Goal: Task Accomplishment & Management: Use online tool/utility

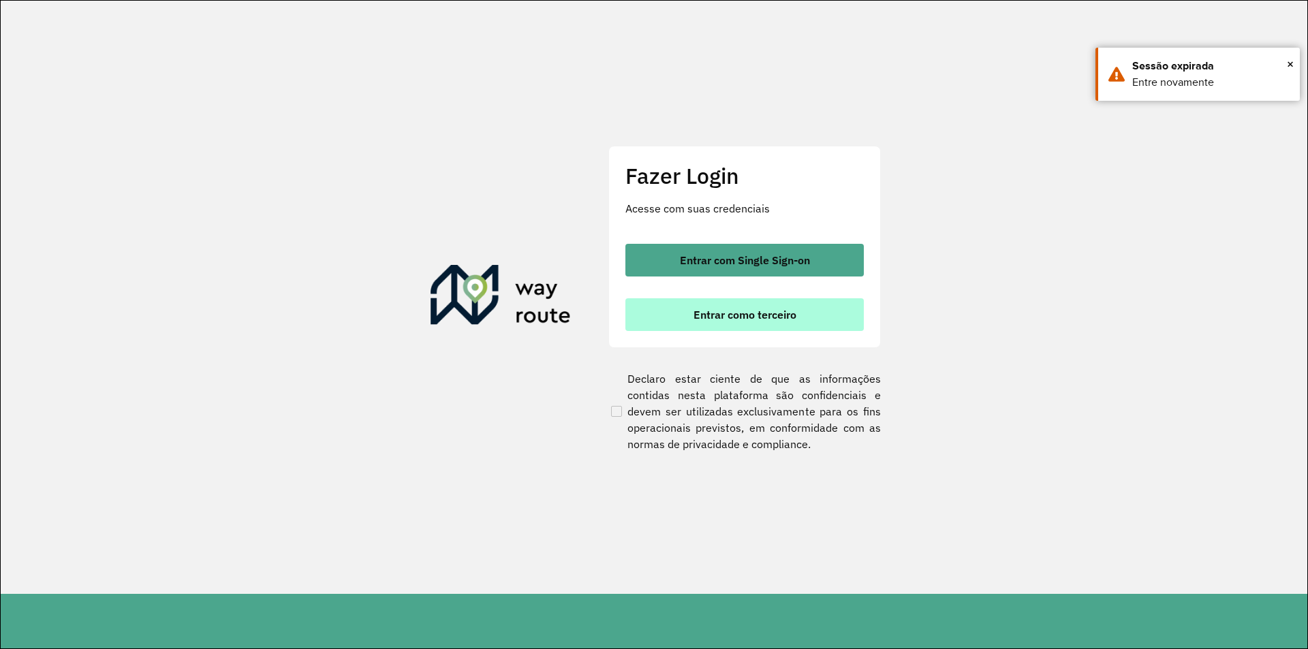
click at [695, 320] on span "Entrar como terceiro" at bounding box center [744, 314] width 103 height 11
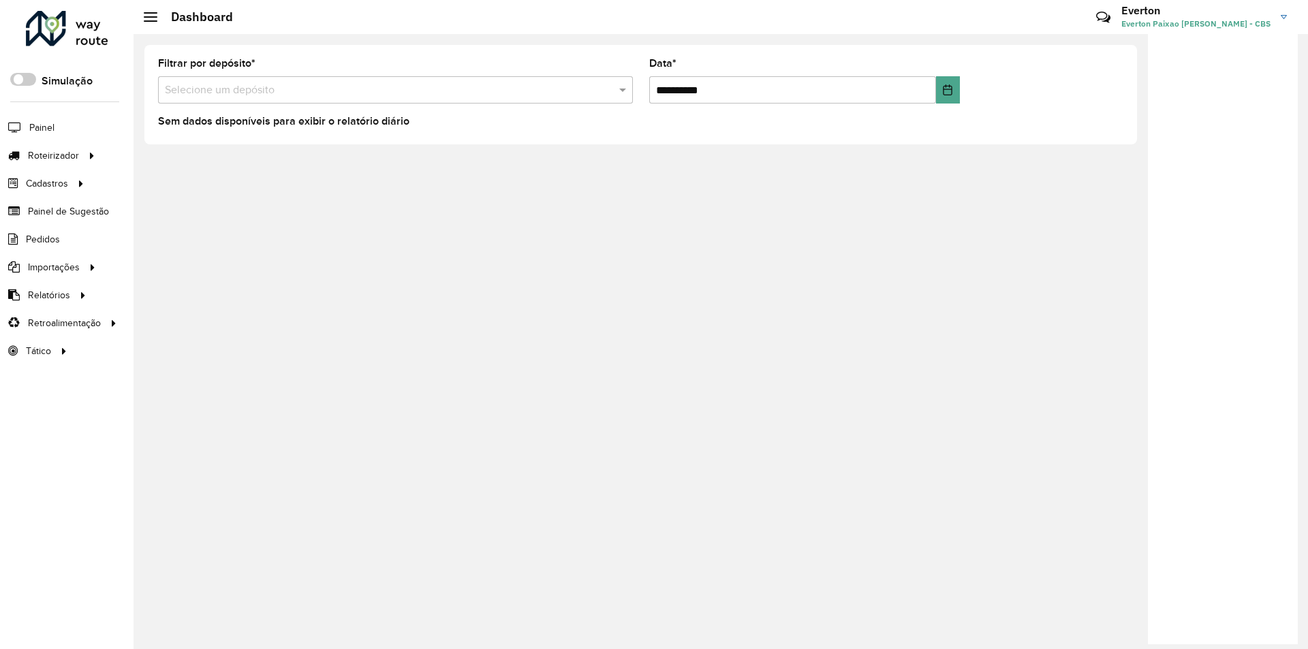
click at [91, 21] on div at bounding box center [67, 28] width 82 height 35
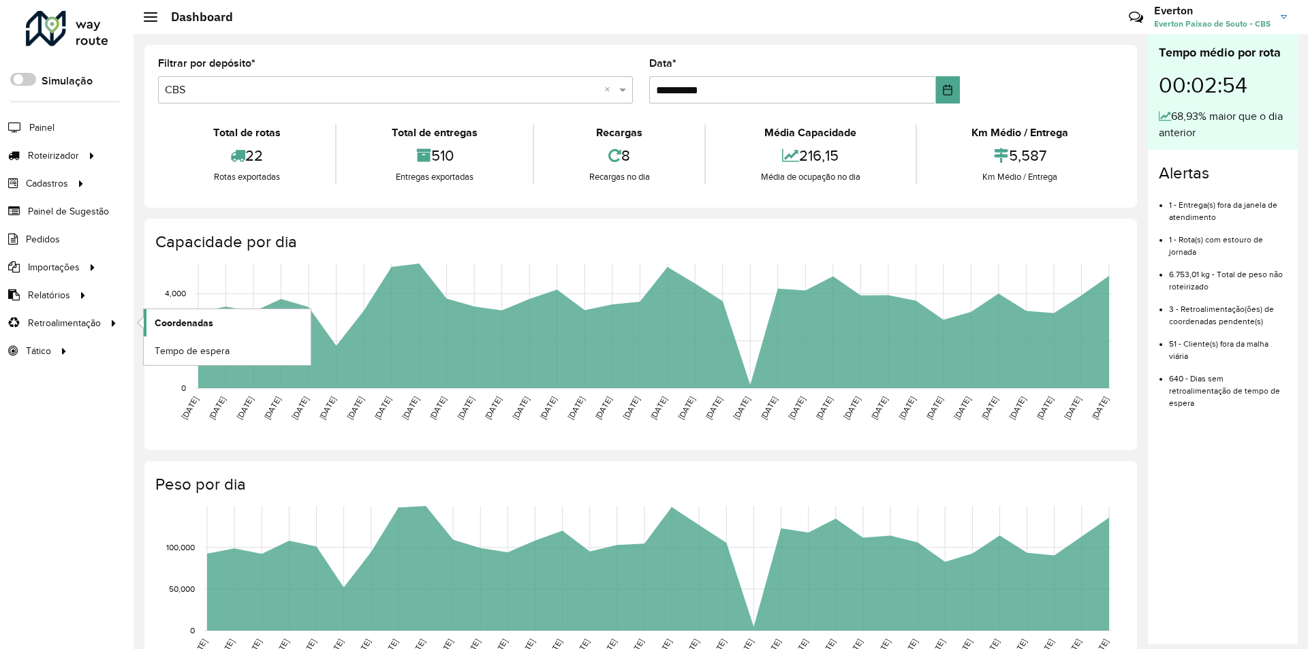
click at [191, 325] on span "Coordenadas" at bounding box center [184, 323] width 59 height 14
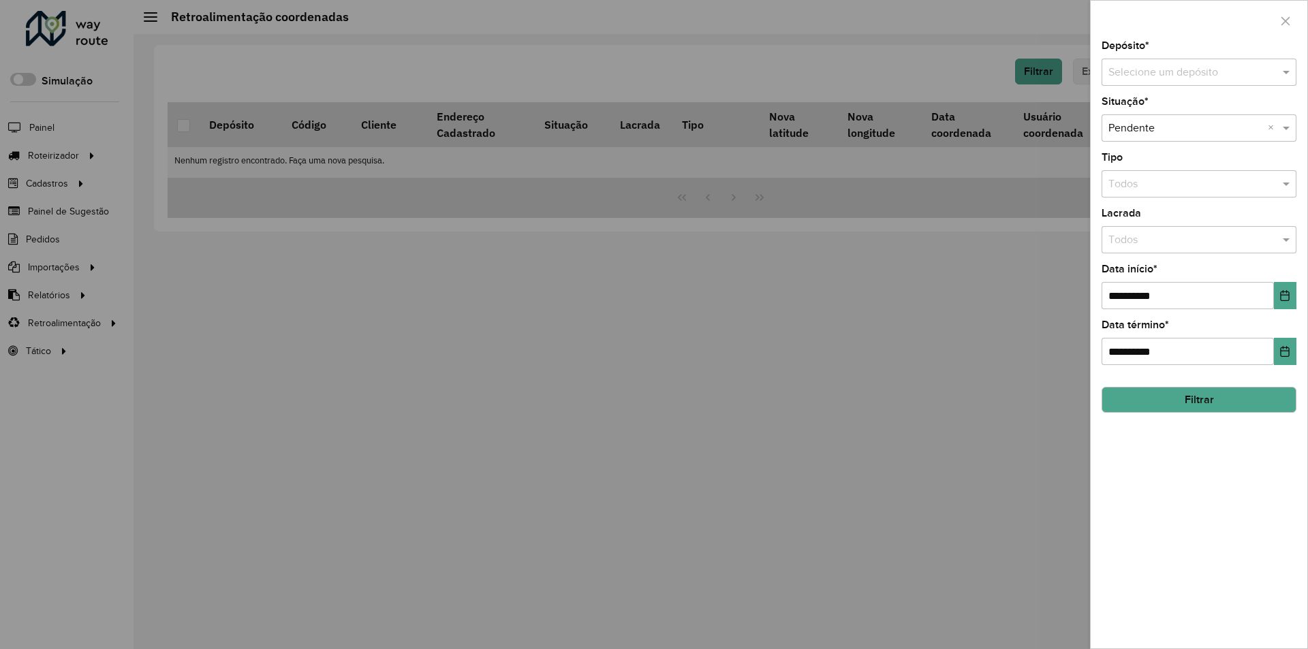
click at [1168, 80] on input "text" at bounding box center [1185, 73] width 154 height 16
click at [1153, 112] on div "CBS" at bounding box center [1198, 111] width 193 height 23
click at [1287, 285] on button "Choose Date" at bounding box center [1285, 295] width 22 height 27
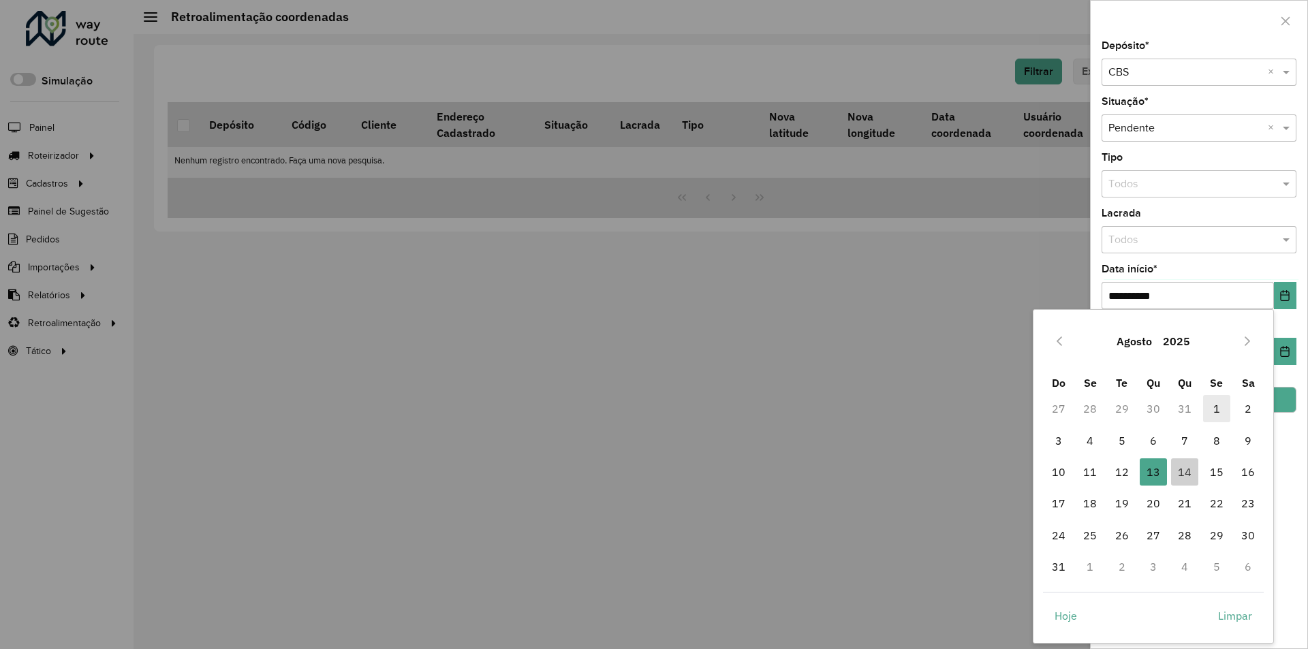
click at [1203, 409] on td "1" at bounding box center [1216, 408] width 31 height 31
click at [1226, 407] on span "1" at bounding box center [1216, 408] width 27 height 27
type input "**********"
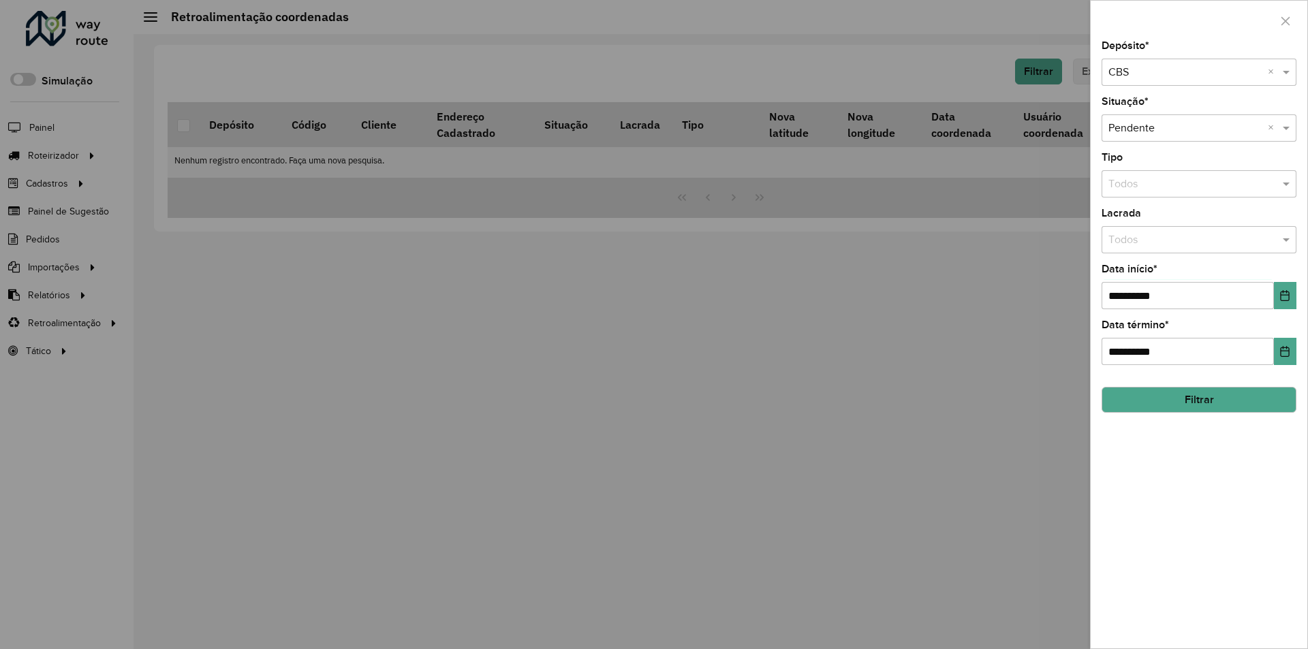
click at [1234, 394] on button "Filtrar" at bounding box center [1198, 400] width 195 height 26
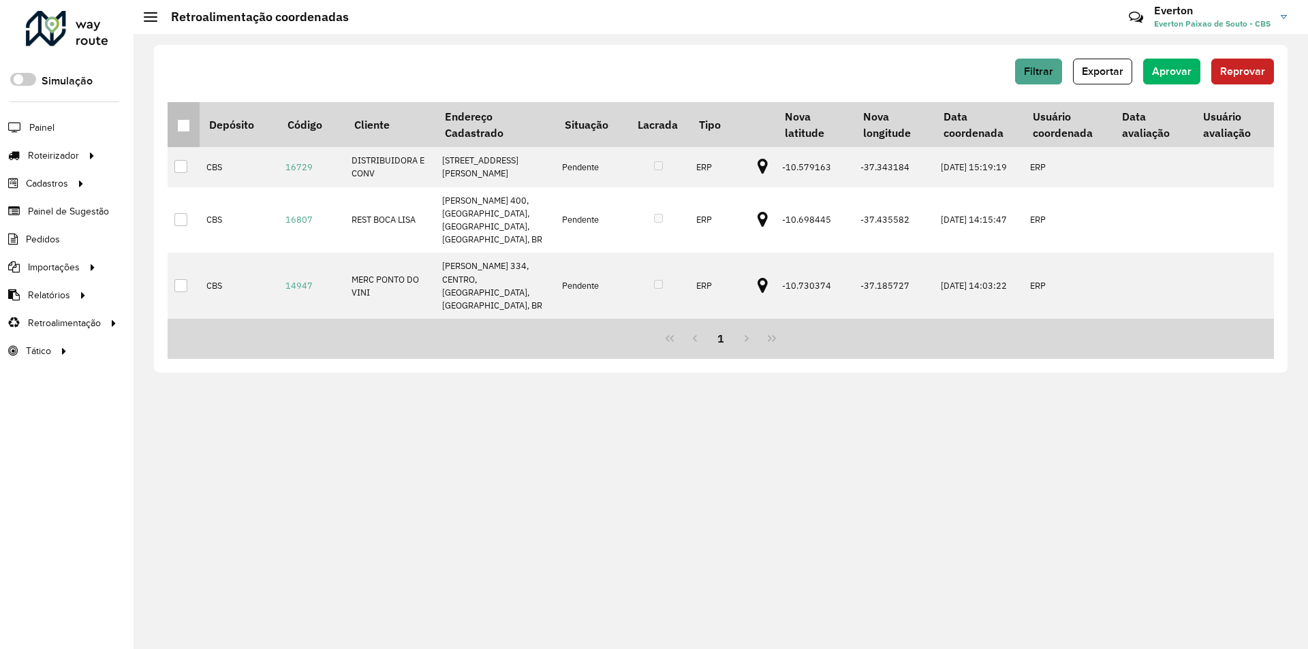
click at [189, 128] on div at bounding box center [183, 125] width 13 height 13
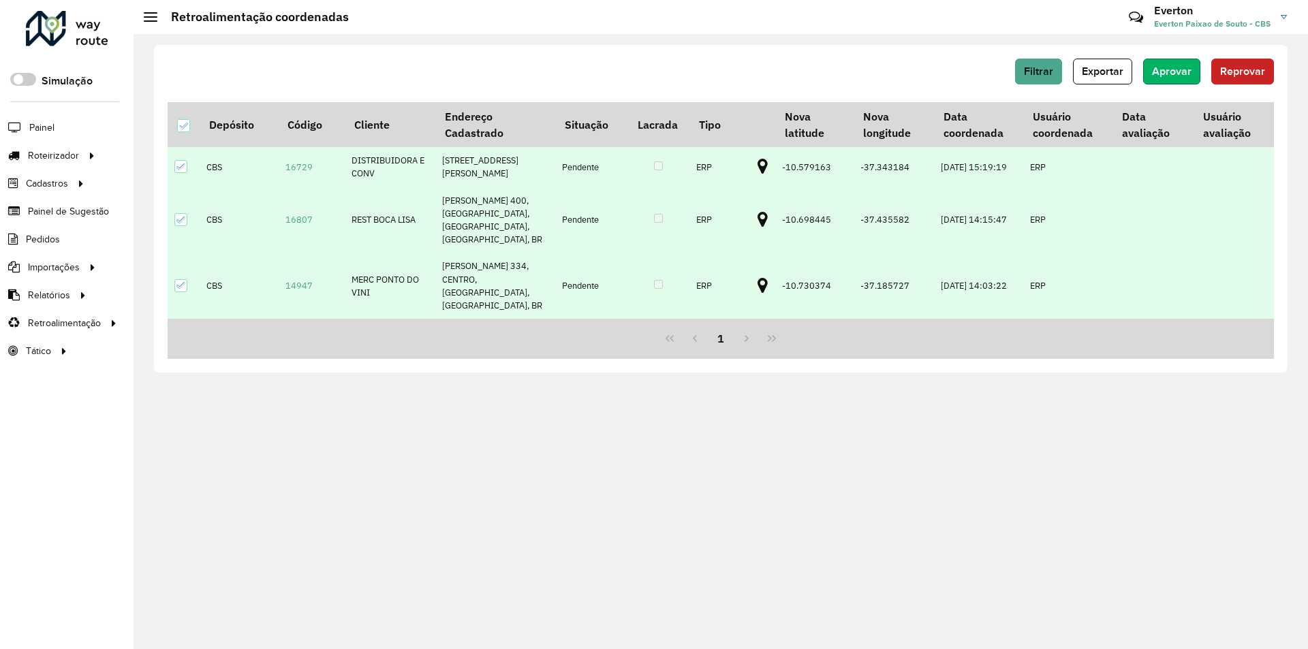
click at [1173, 79] on button "Aprovar" at bounding box center [1171, 72] width 57 height 26
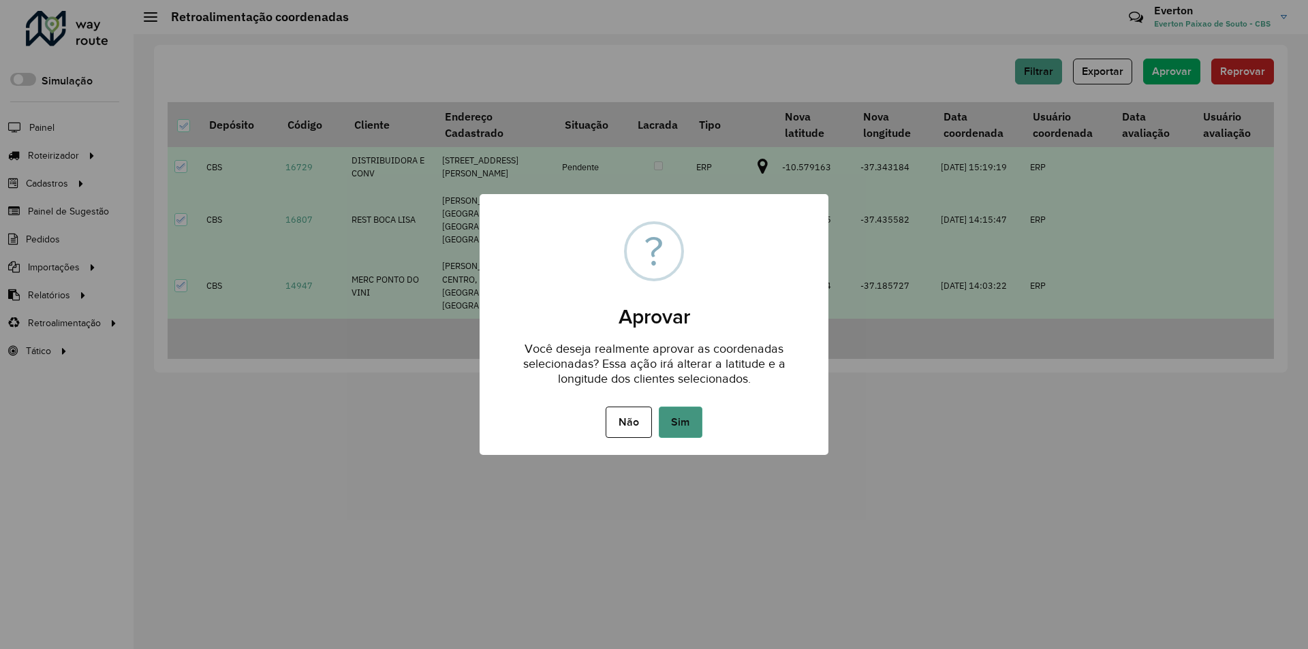
click at [665, 420] on button "Sim" at bounding box center [681, 422] width 44 height 31
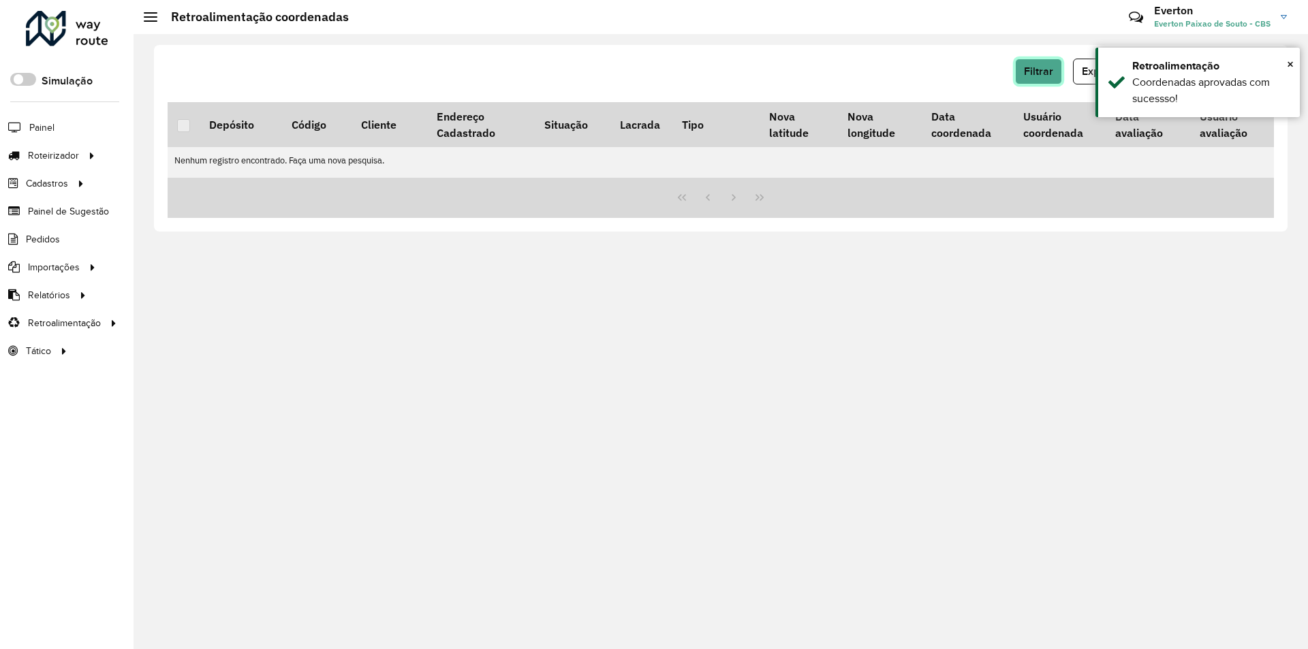
click at [1057, 80] on button "Filtrar" at bounding box center [1038, 72] width 47 height 26
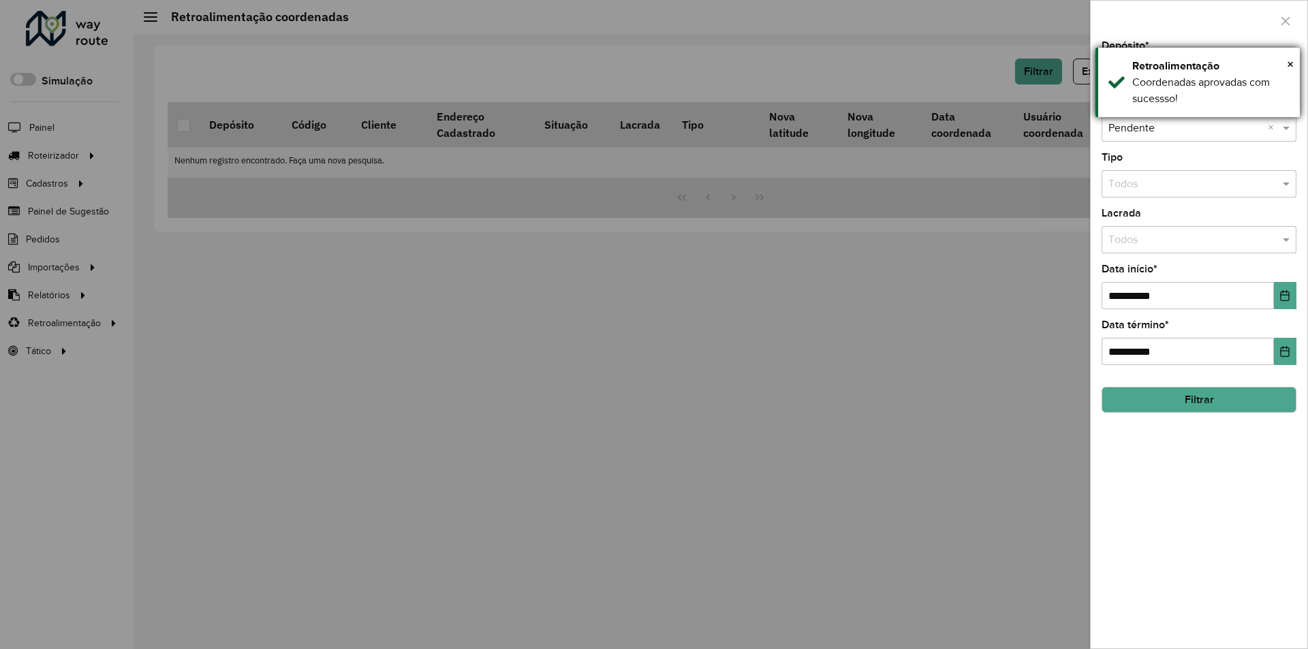
click at [1294, 64] on div "× Retroalimentação Coordenadas aprovadas com sucessso!" at bounding box center [1197, 82] width 204 height 69
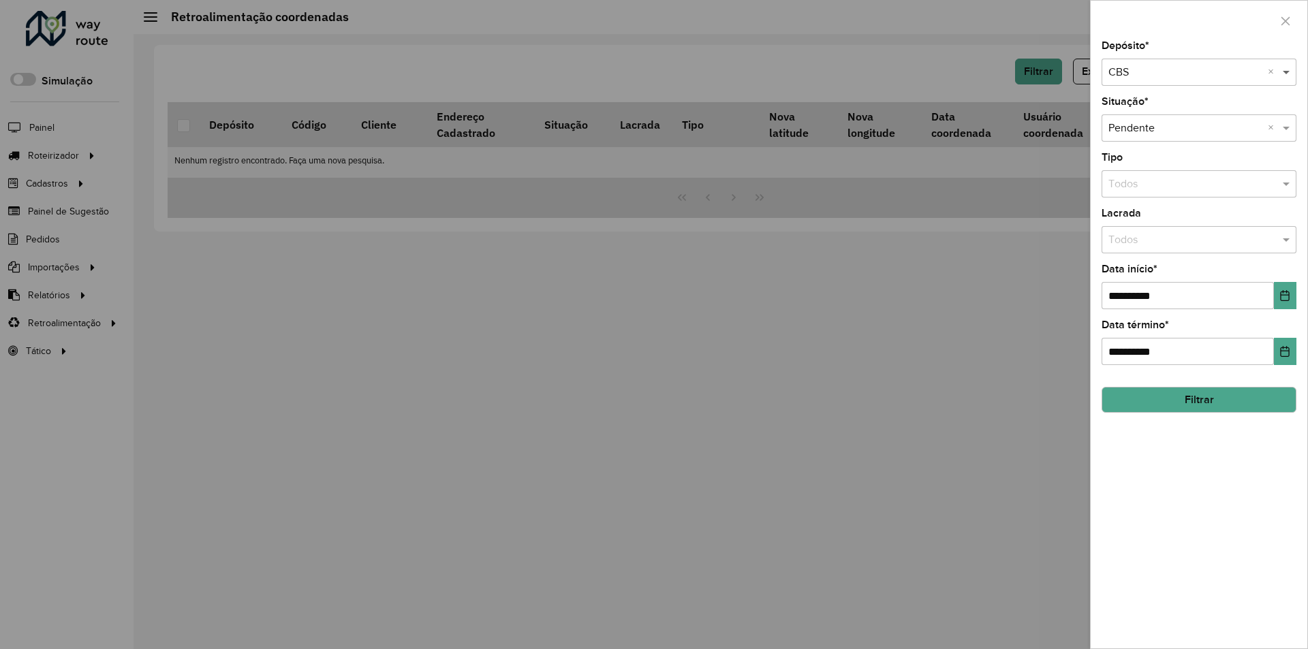
click at [1290, 69] on span at bounding box center [1287, 72] width 17 height 16
click at [1236, 110] on div "CBS Capela" at bounding box center [1198, 111] width 193 height 23
click at [1174, 407] on button "Filtrar" at bounding box center [1198, 400] width 195 height 26
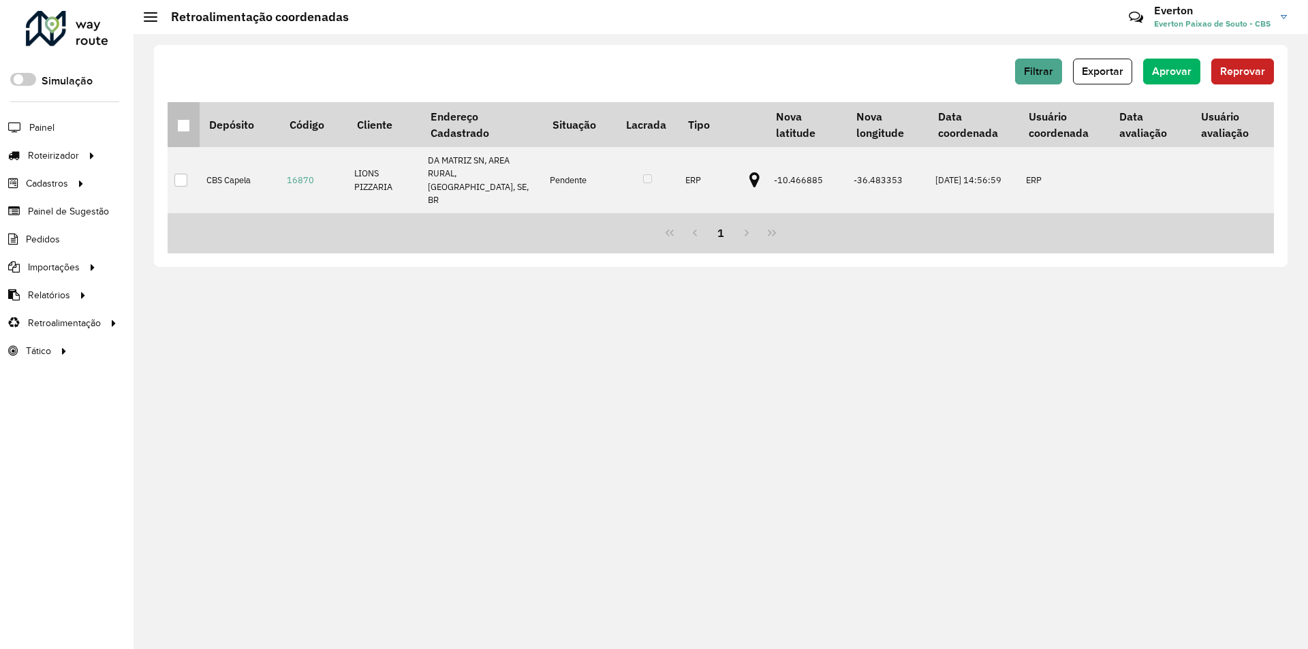
click at [185, 123] on div at bounding box center [183, 125] width 13 height 13
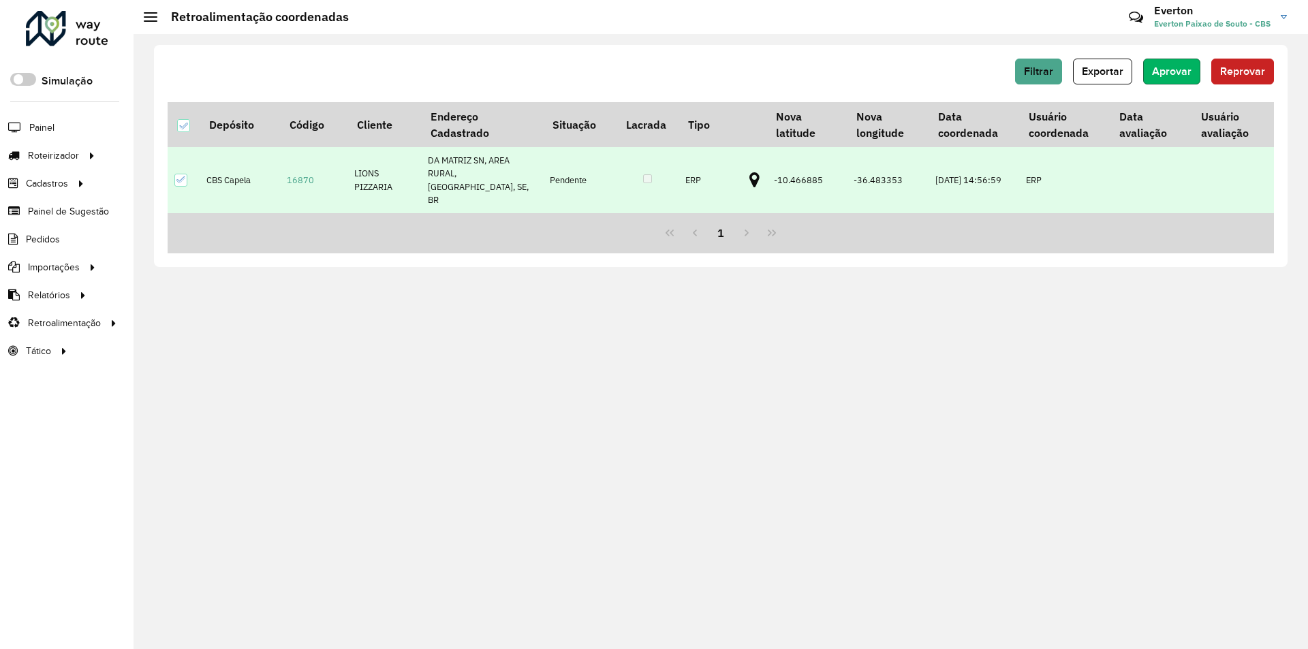
click at [1172, 72] on span "Aprovar" at bounding box center [1172, 71] width 40 height 12
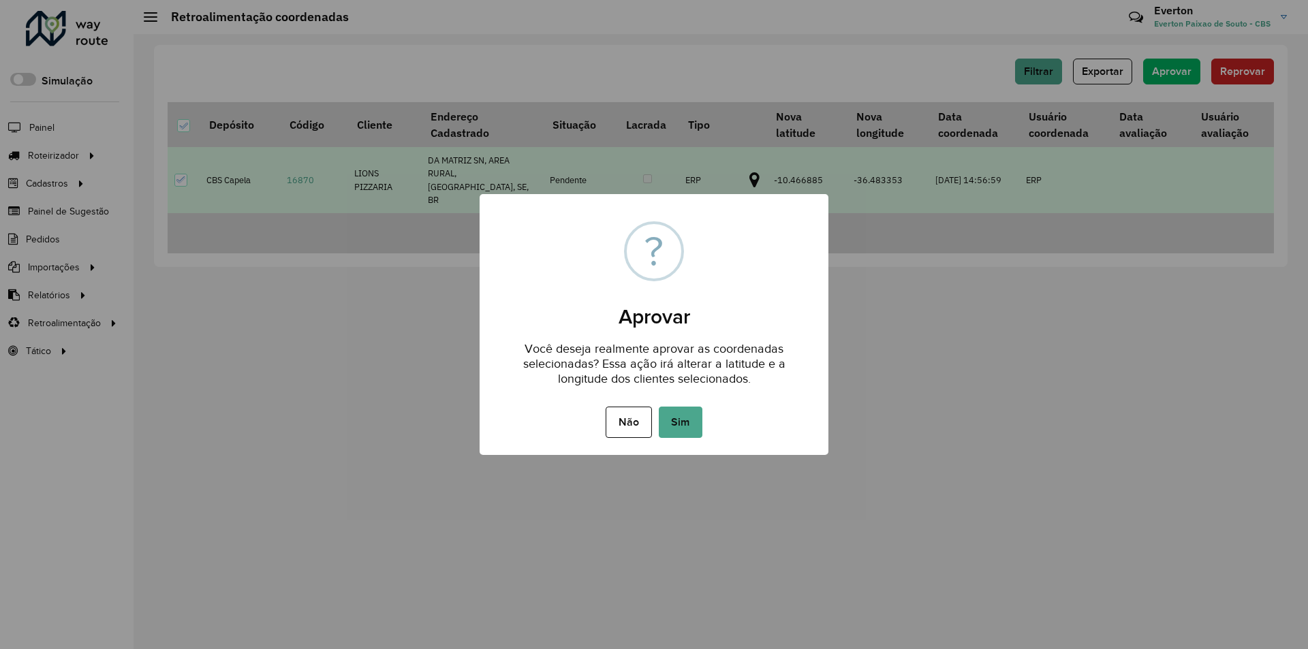
drag, startPoint x: 678, startPoint y: 424, endPoint x: 485, endPoint y: 6, distance: 460.8
click at [679, 424] on button "Sim" at bounding box center [681, 422] width 44 height 31
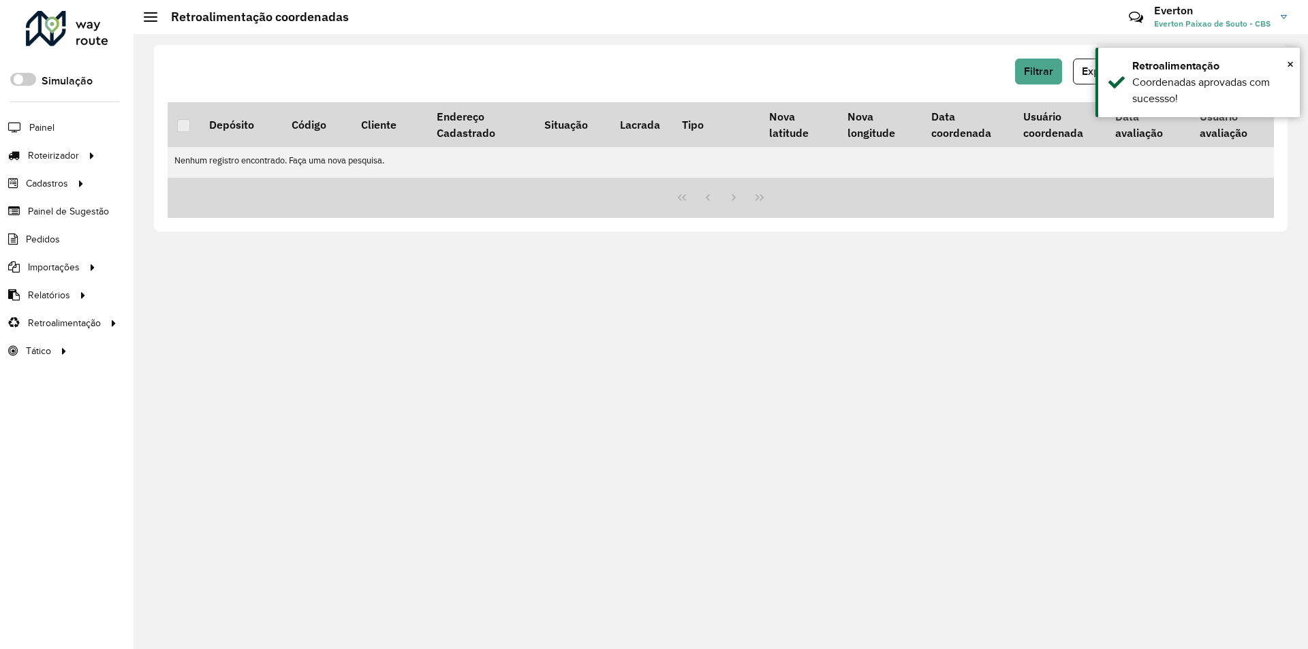
click at [86, 25] on div at bounding box center [67, 28] width 82 height 35
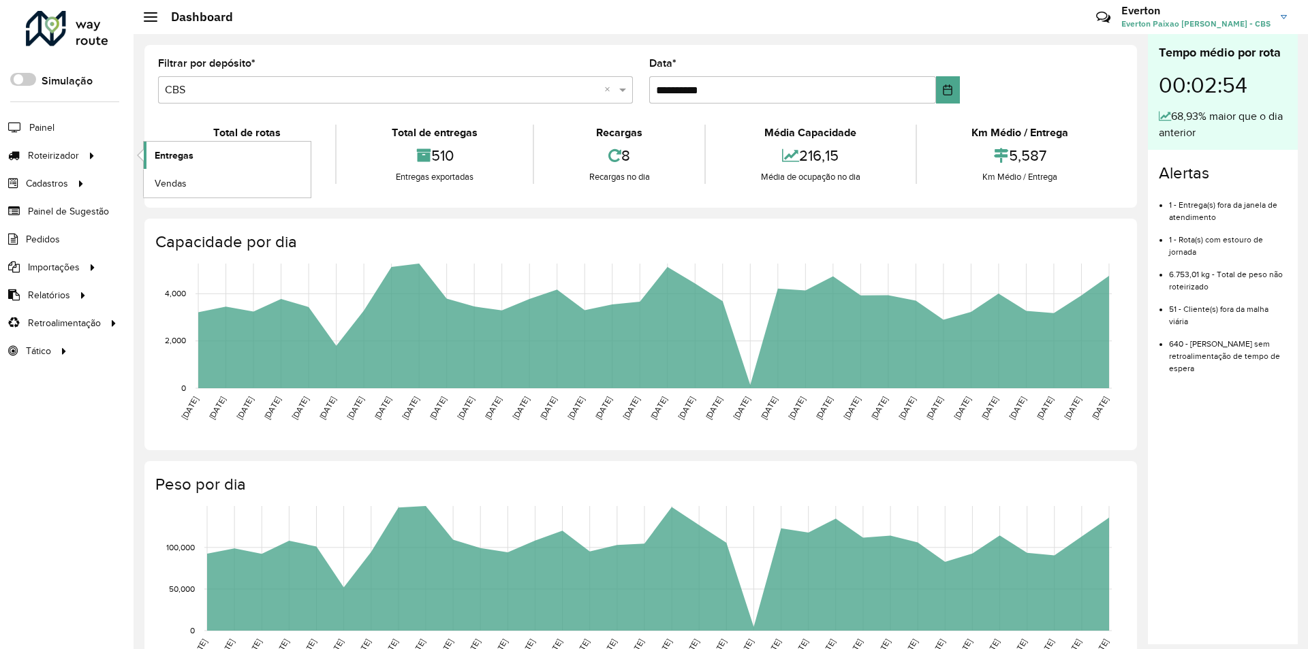
click at [217, 152] on link "Entregas" at bounding box center [227, 155] width 167 height 27
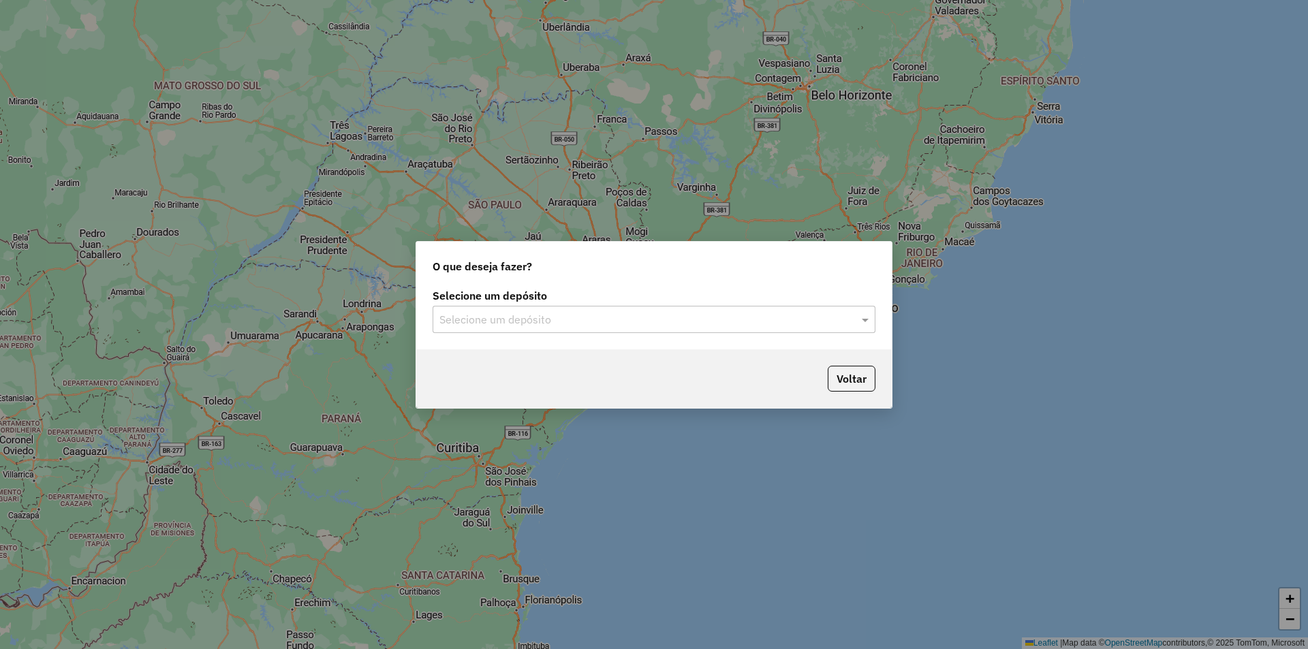
click at [610, 322] on input "text" at bounding box center [640, 320] width 402 height 16
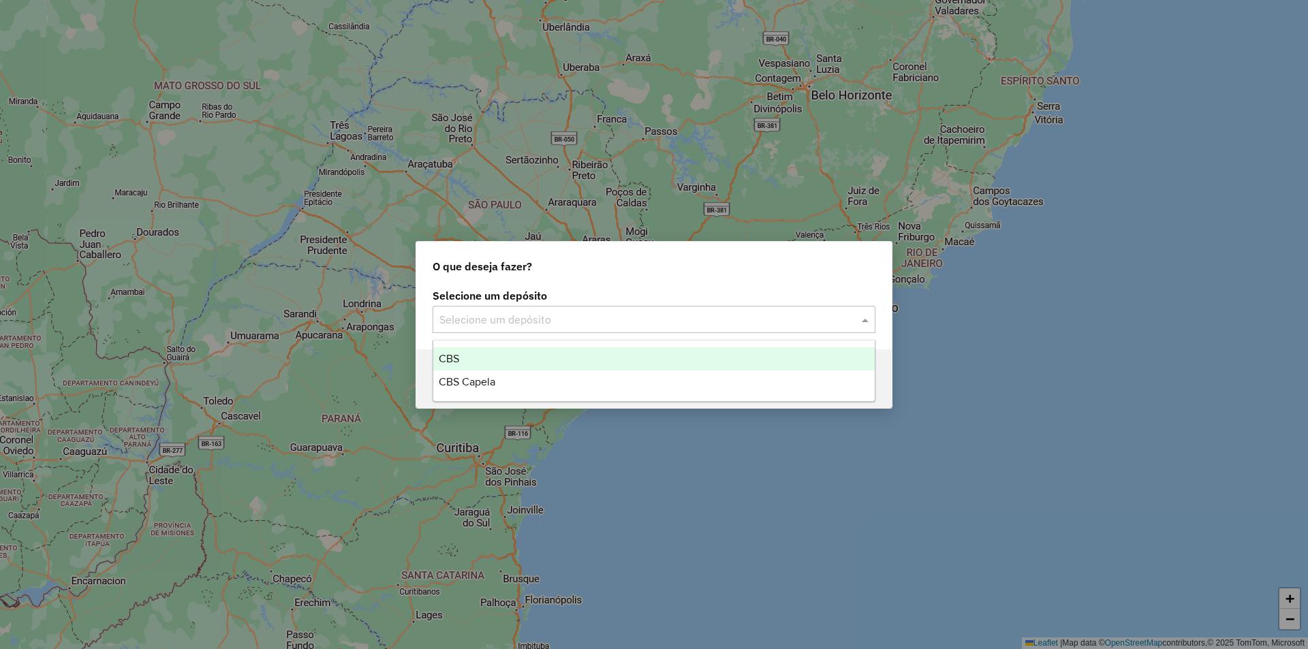
click at [547, 360] on div "CBS" at bounding box center [653, 358] width 441 height 23
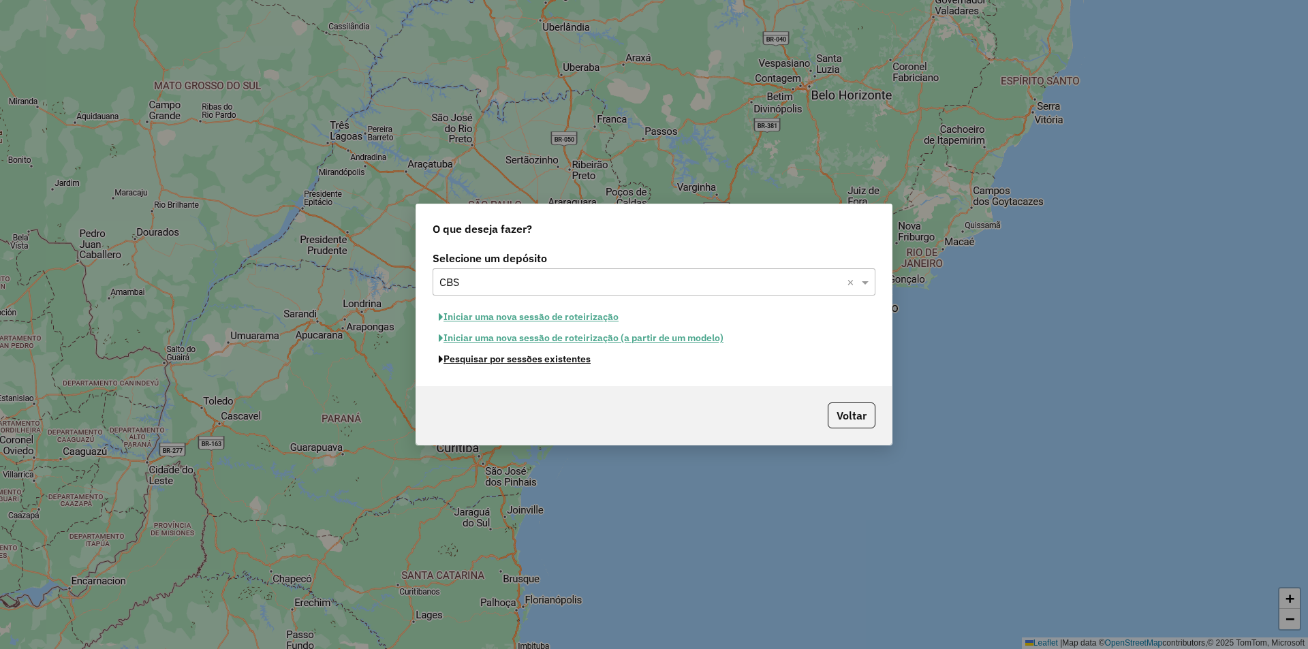
click at [572, 358] on button "Pesquisar por sessões existentes" at bounding box center [515, 359] width 164 height 21
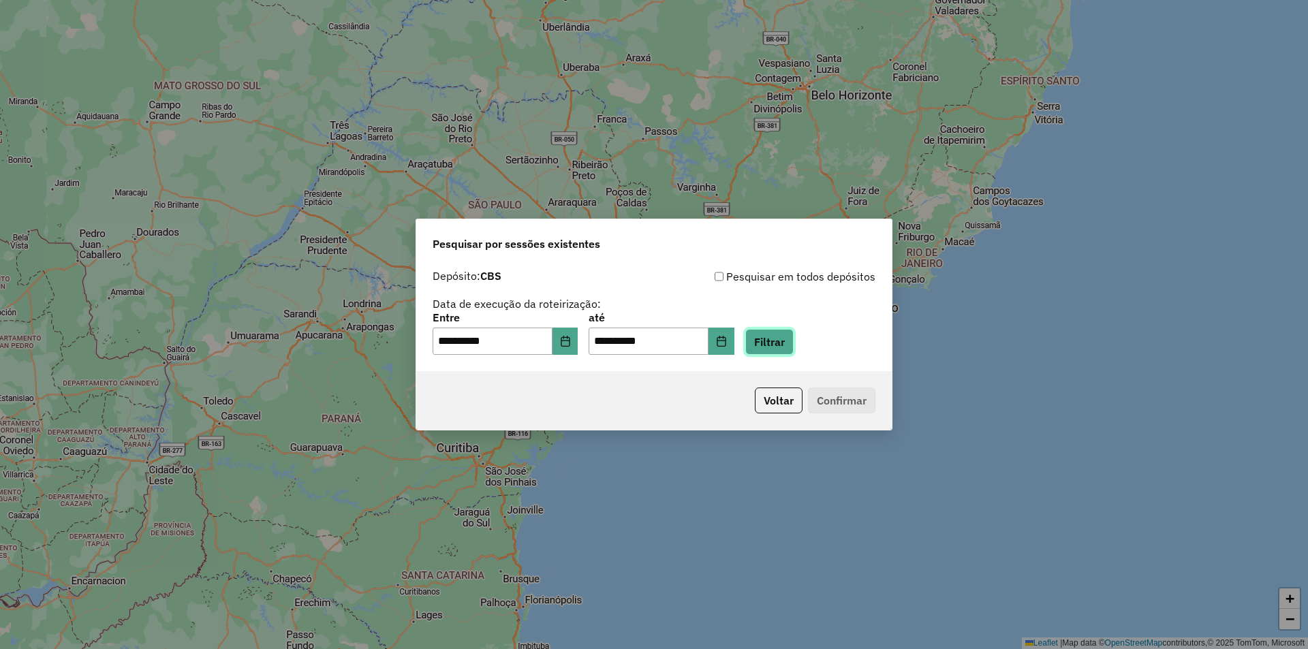
click at [794, 330] on button "Filtrar" at bounding box center [769, 342] width 48 height 26
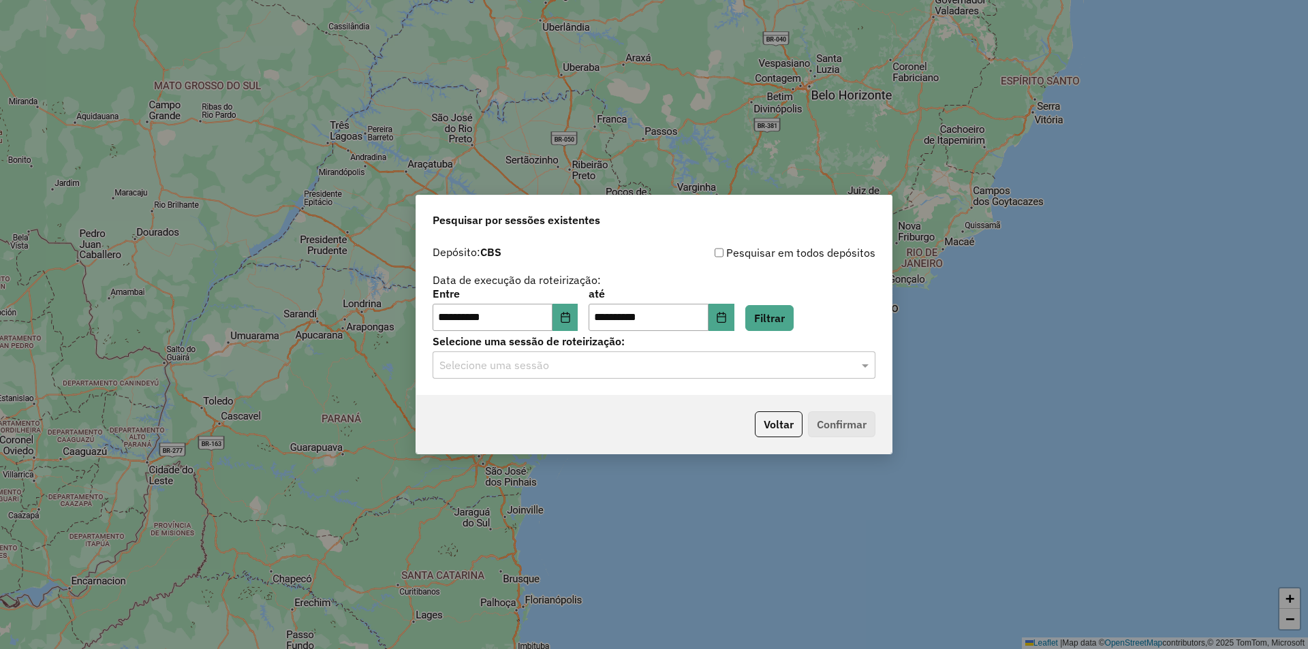
click at [671, 369] on input "text" at bounding box center [640, 366] width 402 height 16
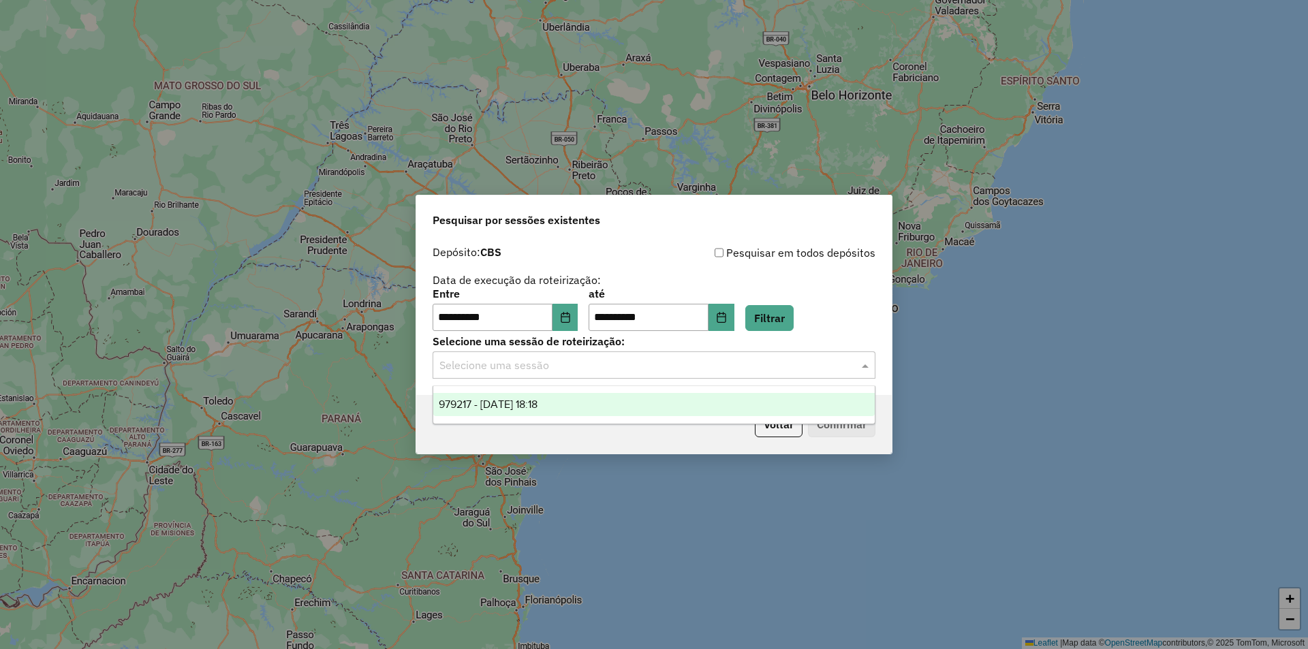
click at [645, 409] on div "979217 - 14/08/2025 18:18" at bounding box center [653, 404] width 441 height 23
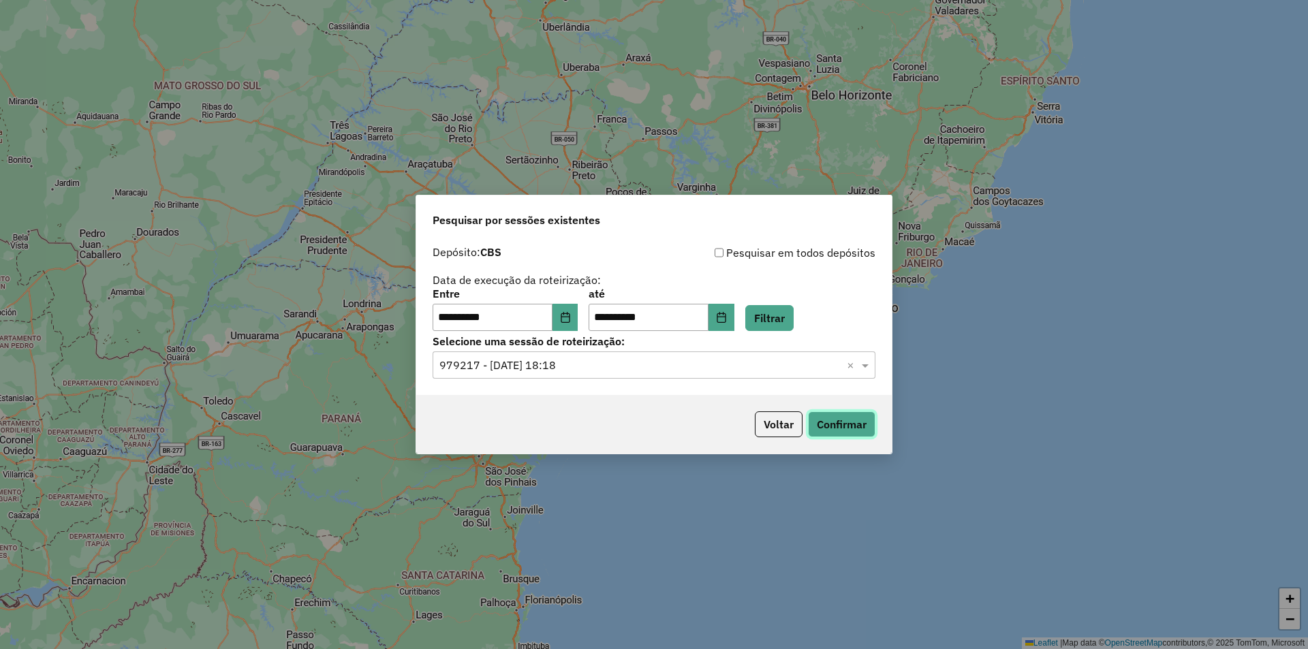
click at [826, 422] on button "Confirmar" at bounding box center [841, 424] width 67 height 26
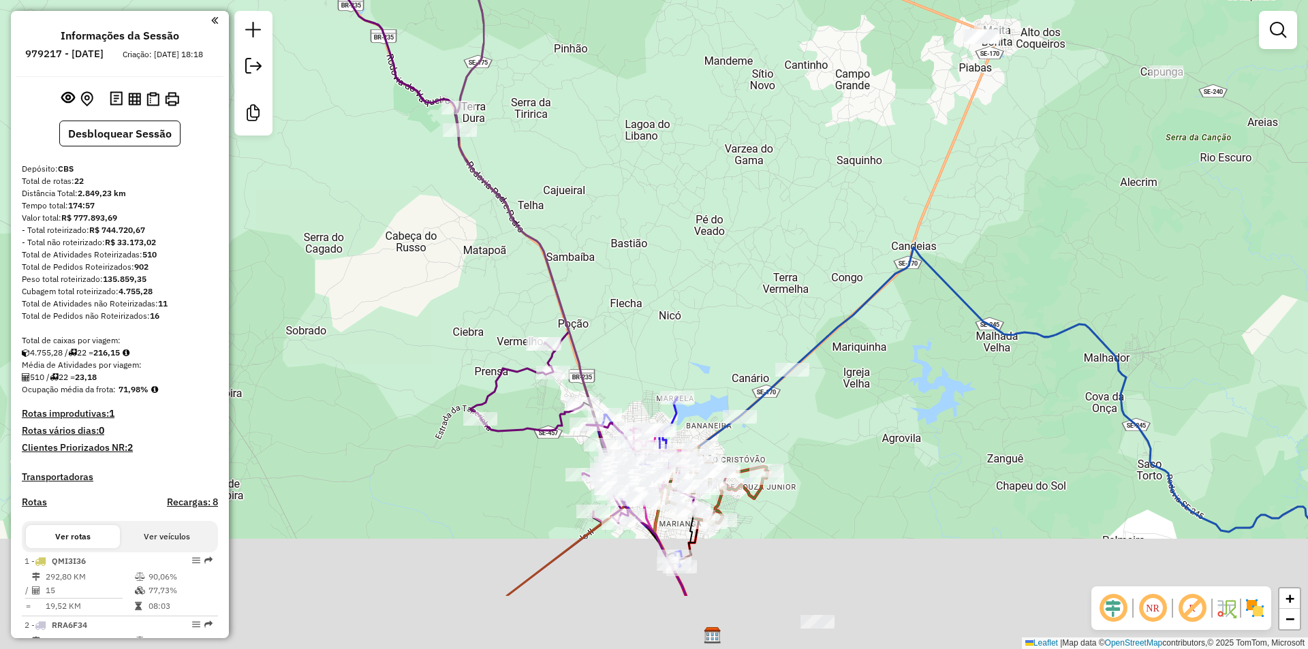
drag, startPoint x: 672, startPoint y: 411, endPoint x: 592, endPoint y: 266, distance: 165.5
click at [697, 118] on div "Janela de atendimento Grade de atendimento Capacidade Transportadoras Veículos …" at bounding box center [654, 324] width 1308 height 649
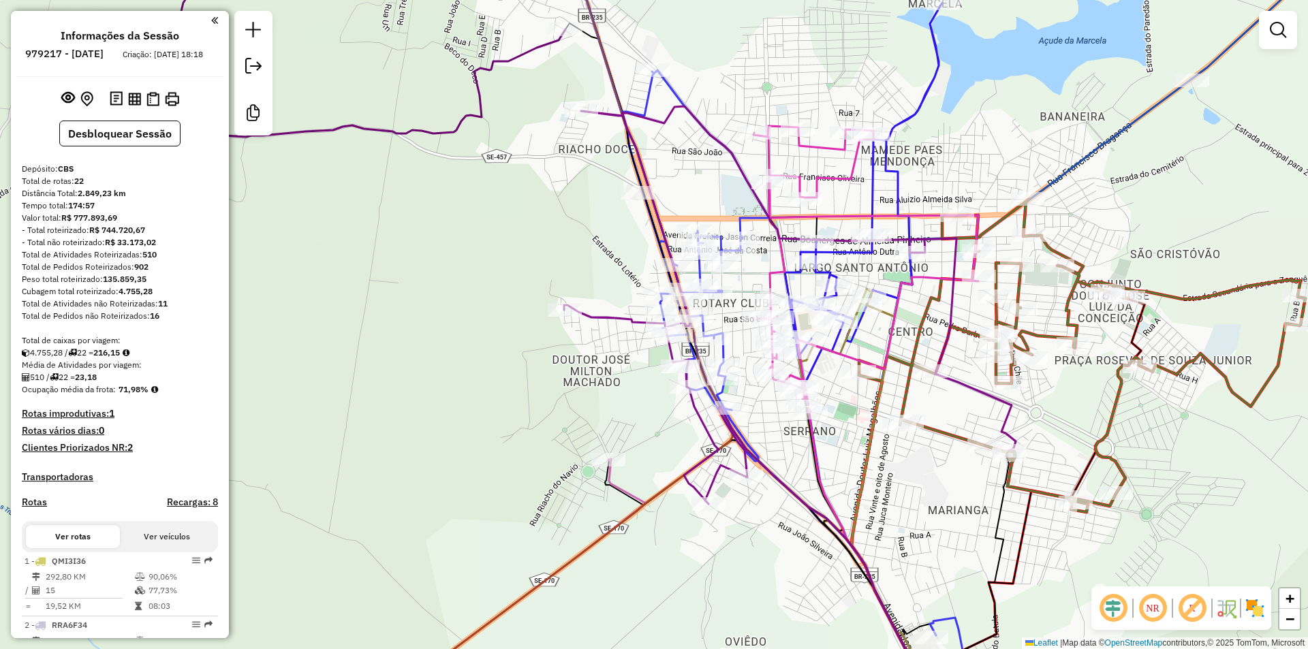
click at [749, 279] on div "Janela de atendimento Grade de atendimento Capacidade Transportadoras Veículos …" at bounding box center [654, 324] width 1308 height 649
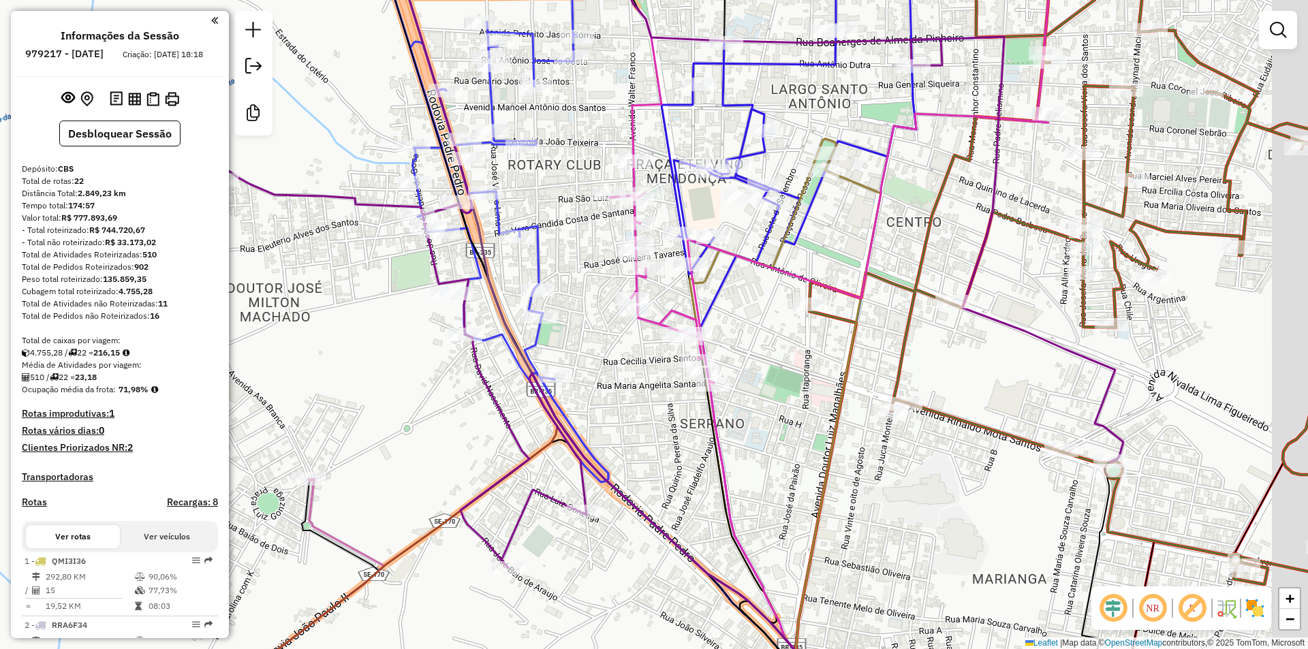
drag, startPoint x: 789, startPoint y: 266, endPoint x: 723, endPoint y: 383, distance: 133.6
click at [724, 381] on div "Janela de atendimento Grade de atendimento Capacidade Transportadoras Veículos …" at bounding box center [654, 324] width 1308 height 649
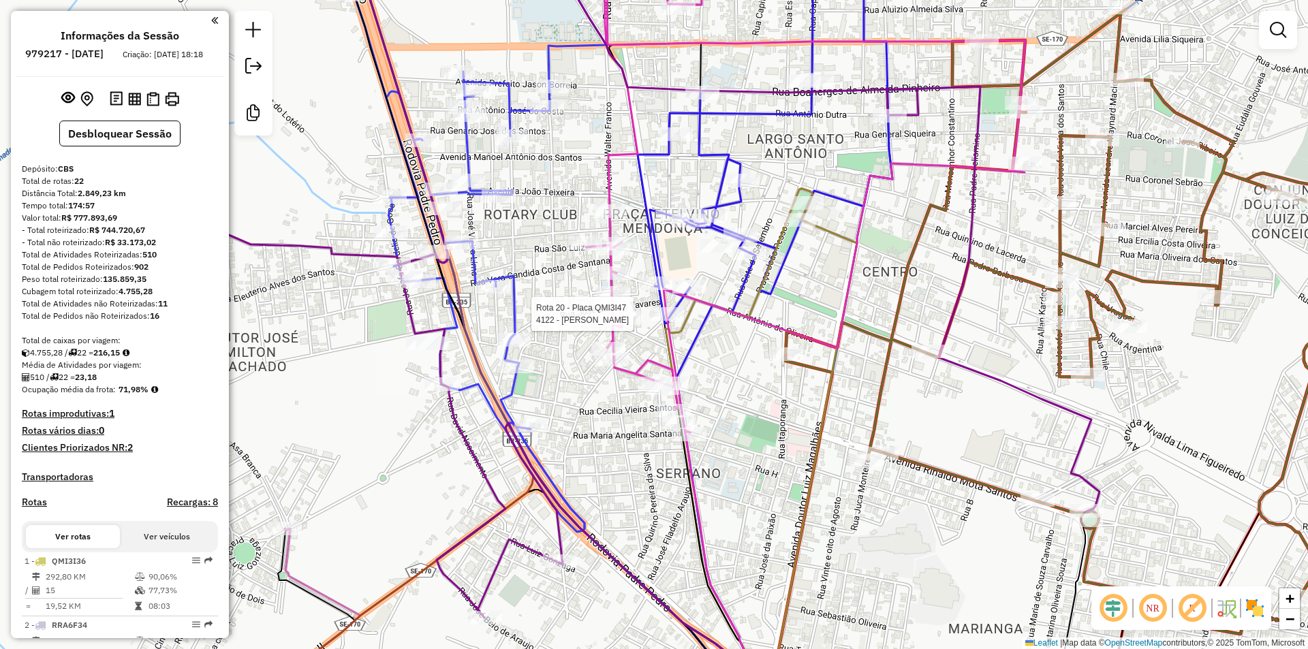
select select "**********"
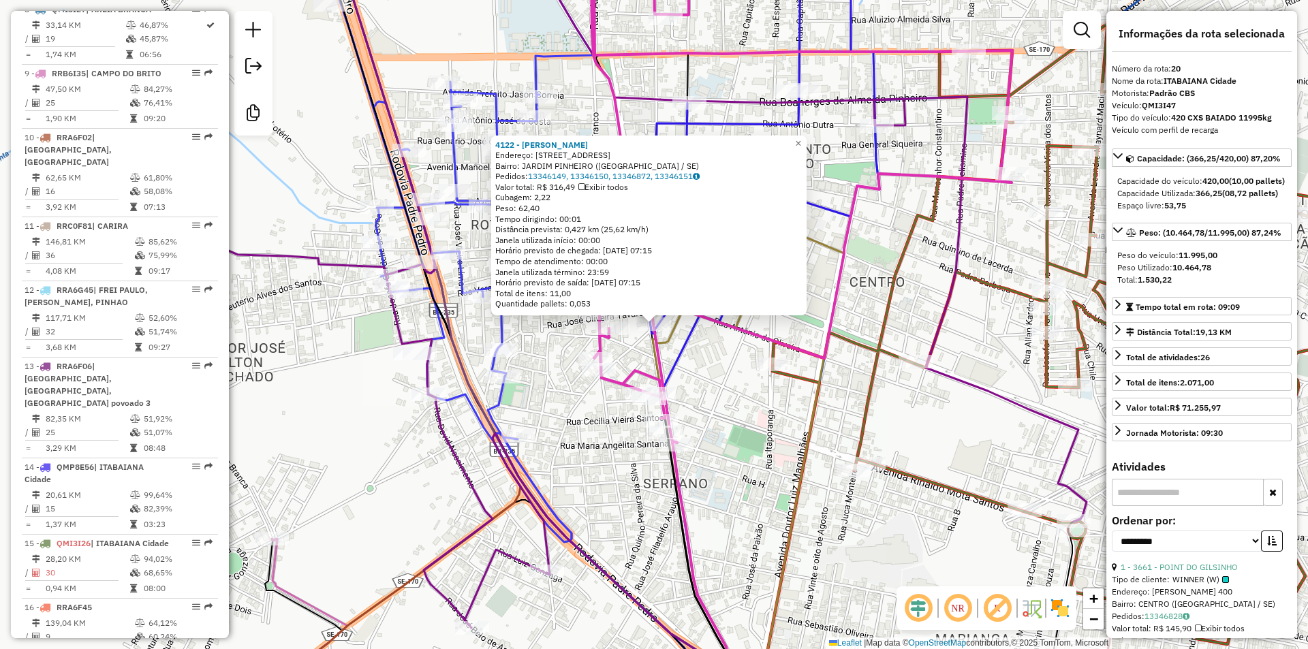
scroll to position [1732, 0]
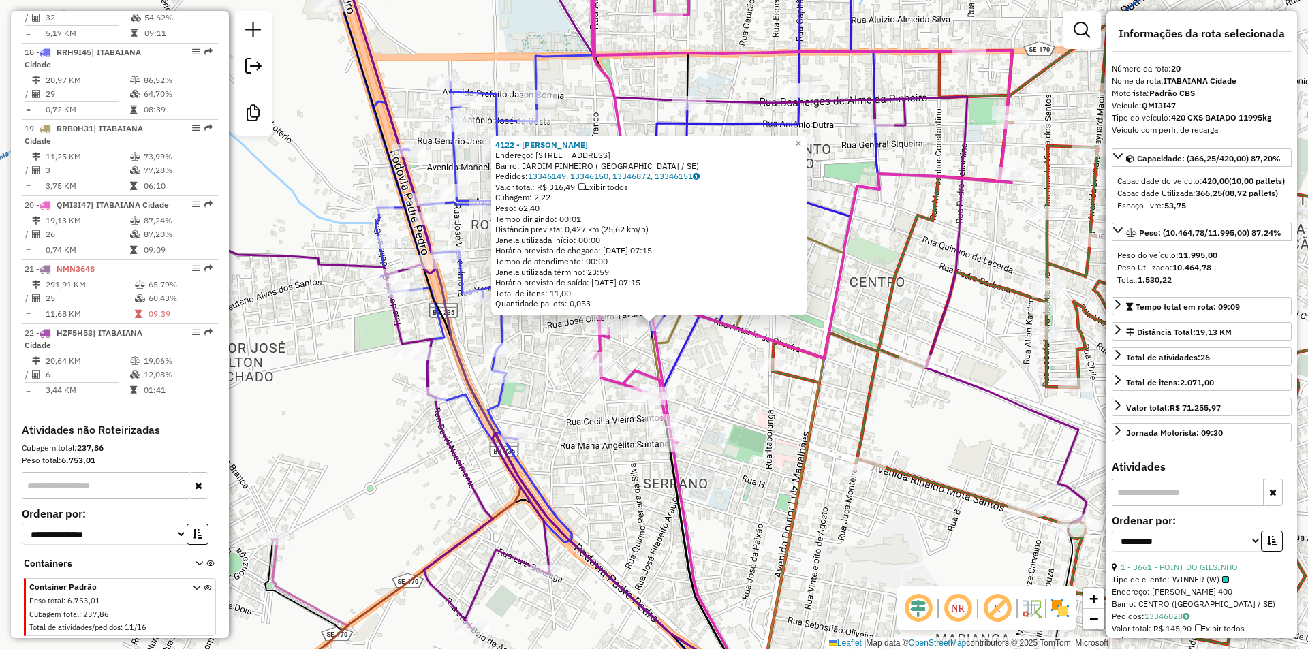
click at [734, 381] on div "4122 - [PERSON_NAME] Endereço: [STREET_ADDRESS] Bairro: [GEOGRAPHIC_DATA] ([GEO…" at bounding box center [654, 324] width 1308 height 649
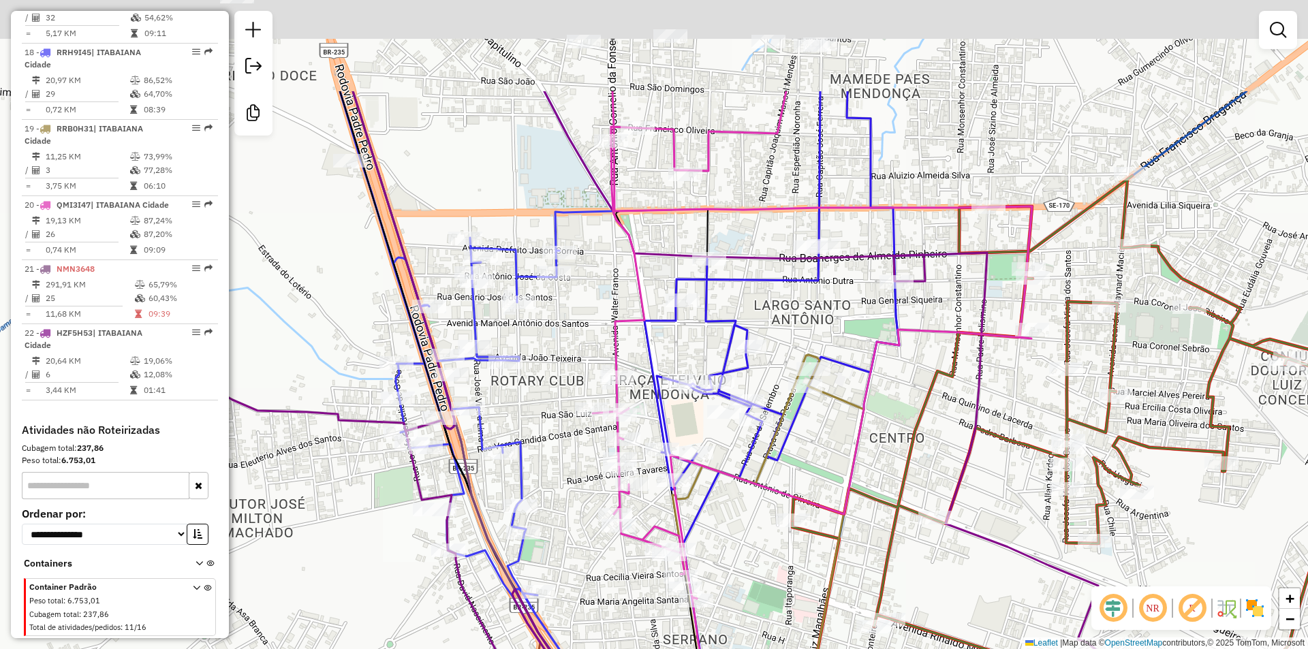
drag, startPoint x: 917, startPoint y: 94, endPoint x: 938, endPoint y: 253, distance: 160.1
click at [938, 253] on icon at bounding box center [654, 437] width 903 height 693
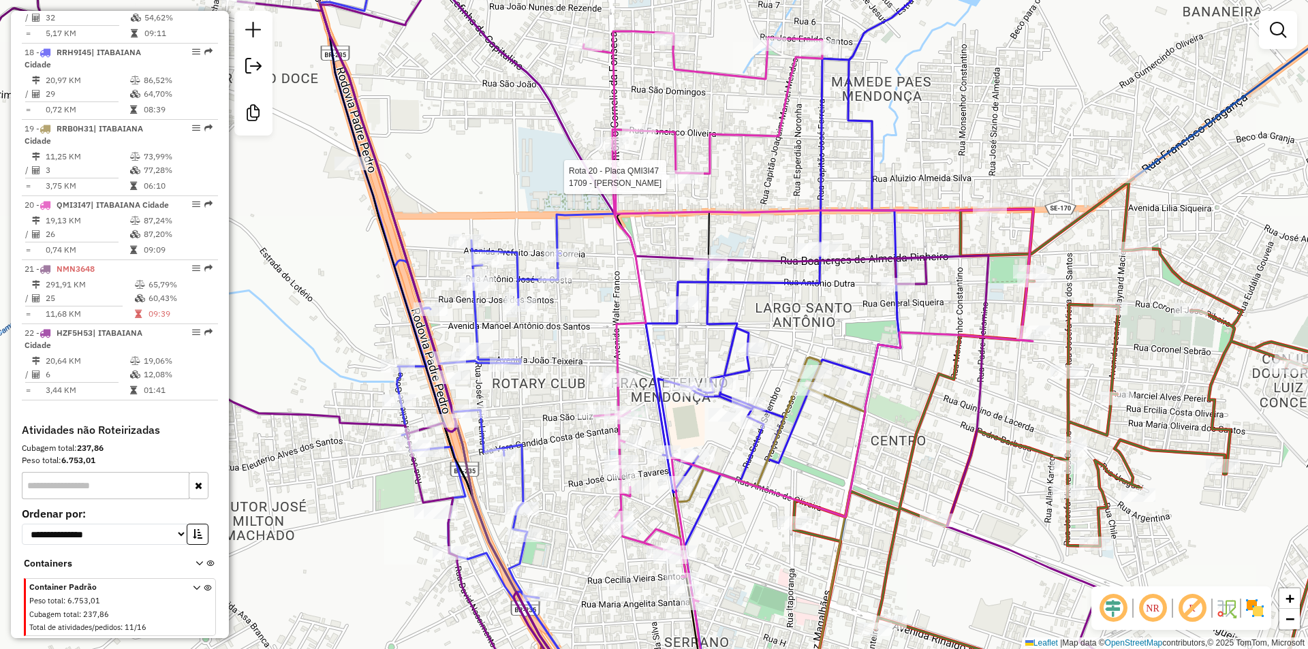
select select "**********"
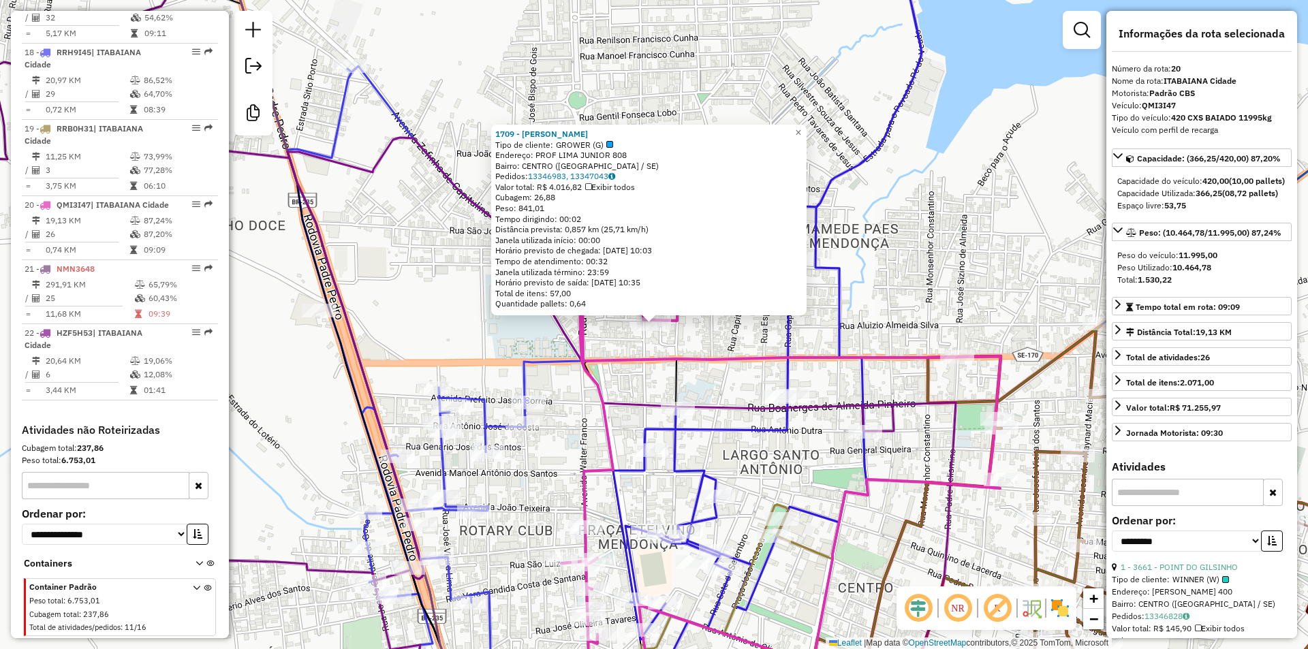
click at [707, 352] on icon at bounding box center [775, 446] width 450 height 536
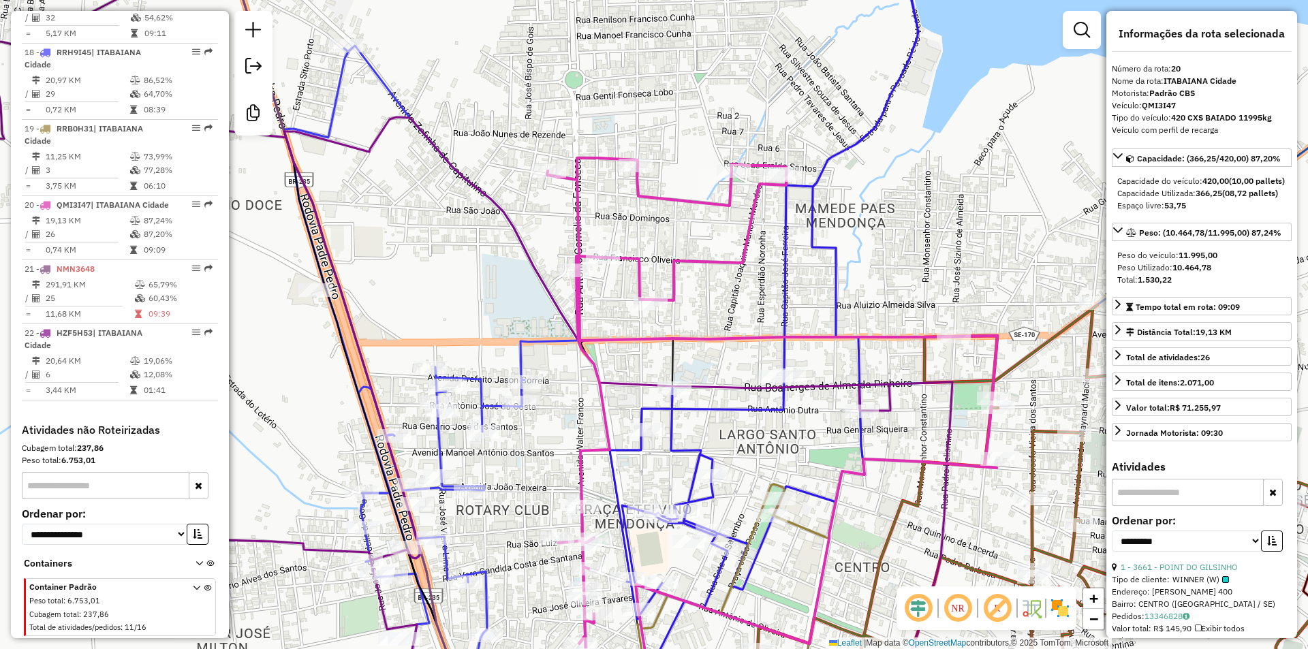
drag, startPoint x: 715, startPoint y: 208, endPoint x: 708, endPoint y: 173, distance: 35.9
click at [708, 173] on icon at bounding box center [772, 426] width 450 height 536
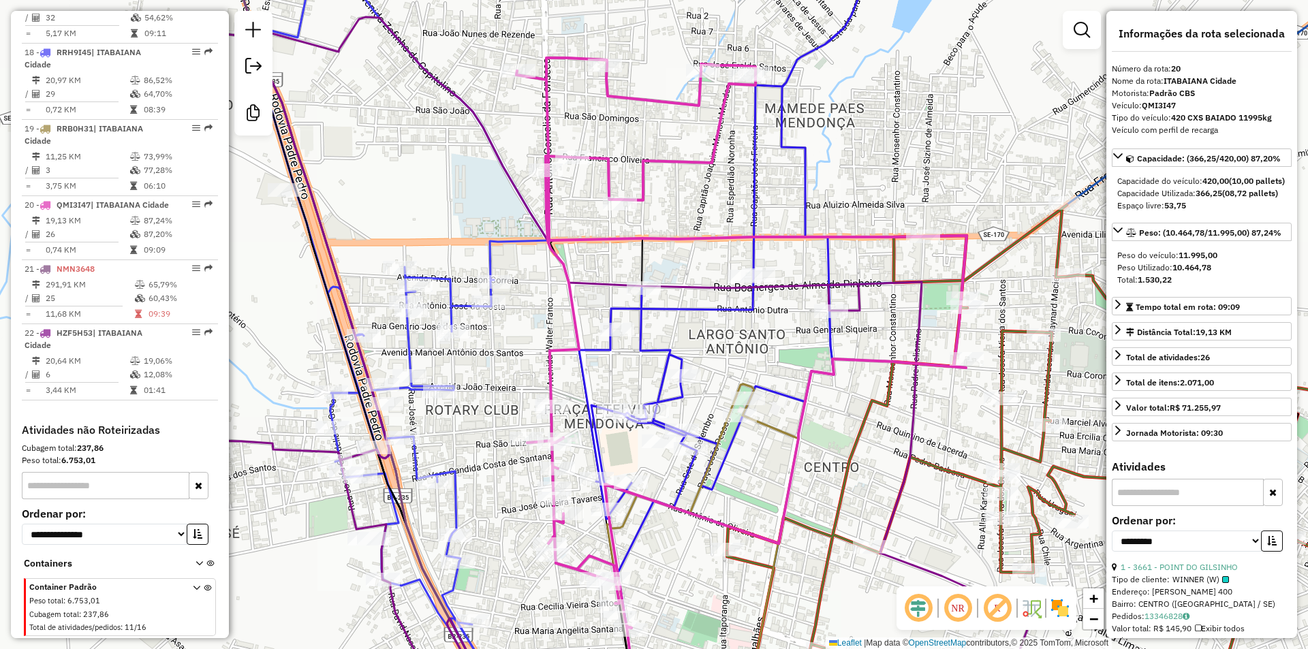
drag, startPoint x: 713, startPoint y: 146, endPoint x: 683, endPoint y: 84, distance: 68.9
click at [683, 84] on icon at bounding box center [741, 343] width 450 height 570
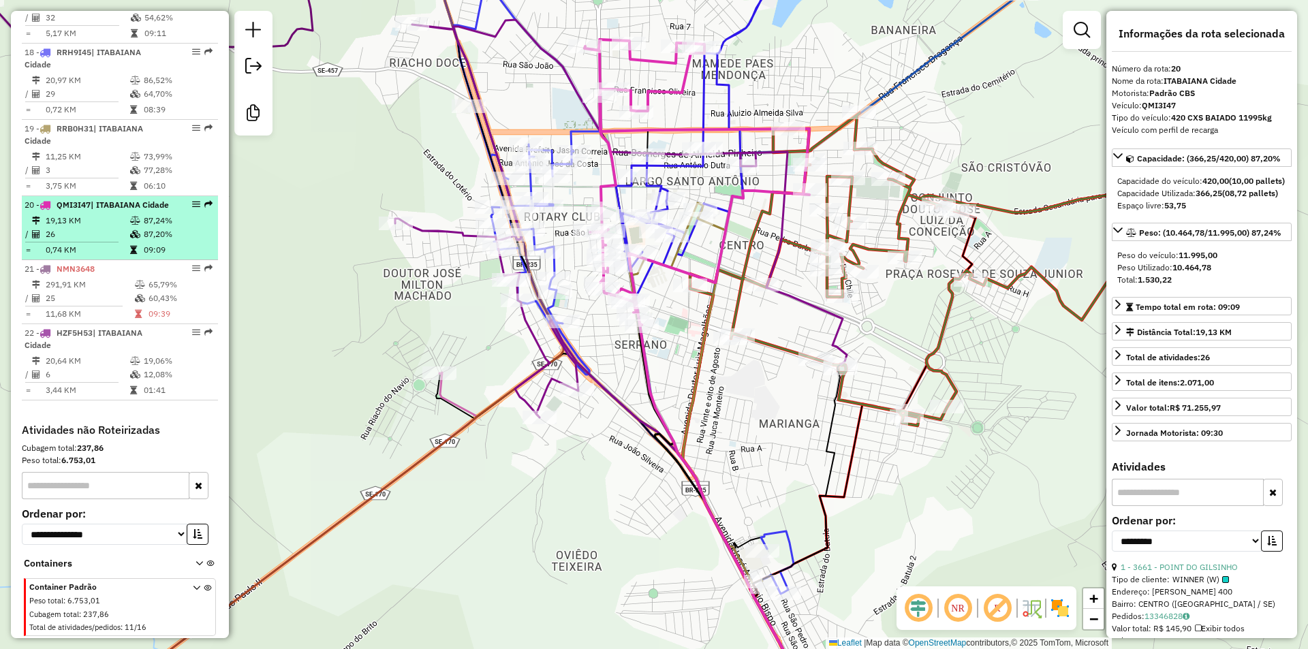
click at [148, 230] on td "87,20%" at bounding box center [177, 235] width 69 height 14
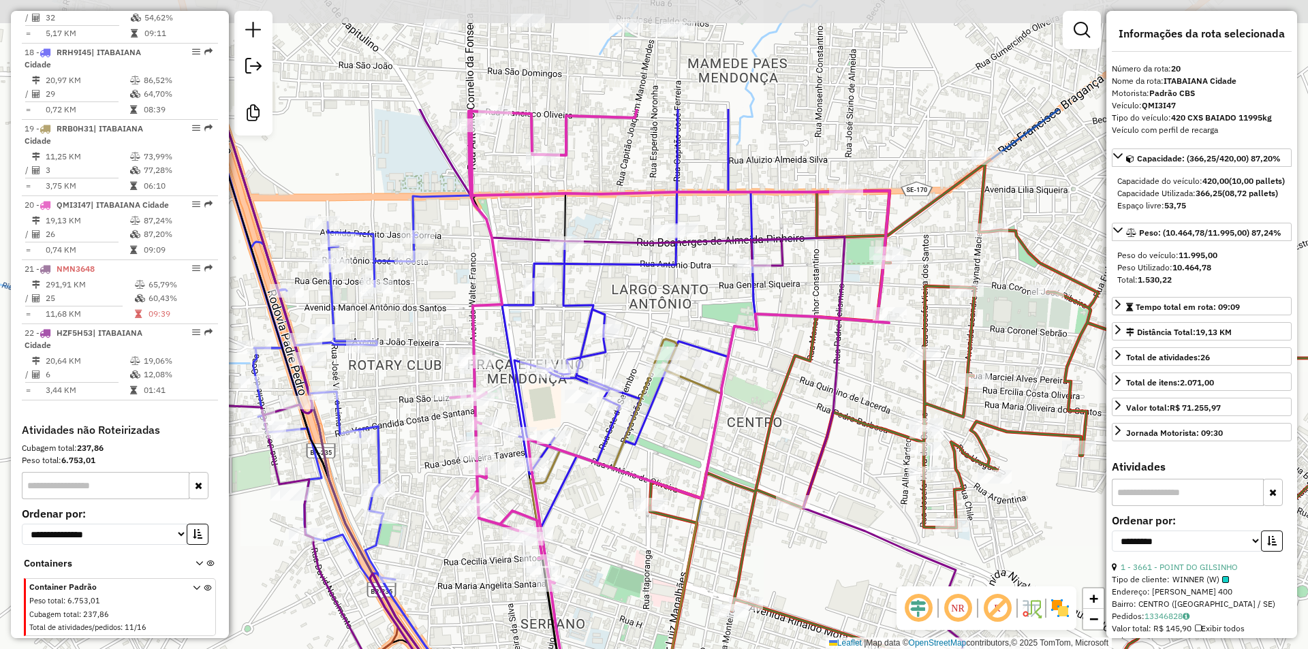
drag, startPoint x: 716, startPoint y: 163, endPoint x: 768, endPoint y: 334, distance: 178.8
click at [768, 334] on div "Janela de atendimento Grade de atendimento Capacidade Transportadoras Veículos …" at bounding box center [654, 324] width 1308 height 649
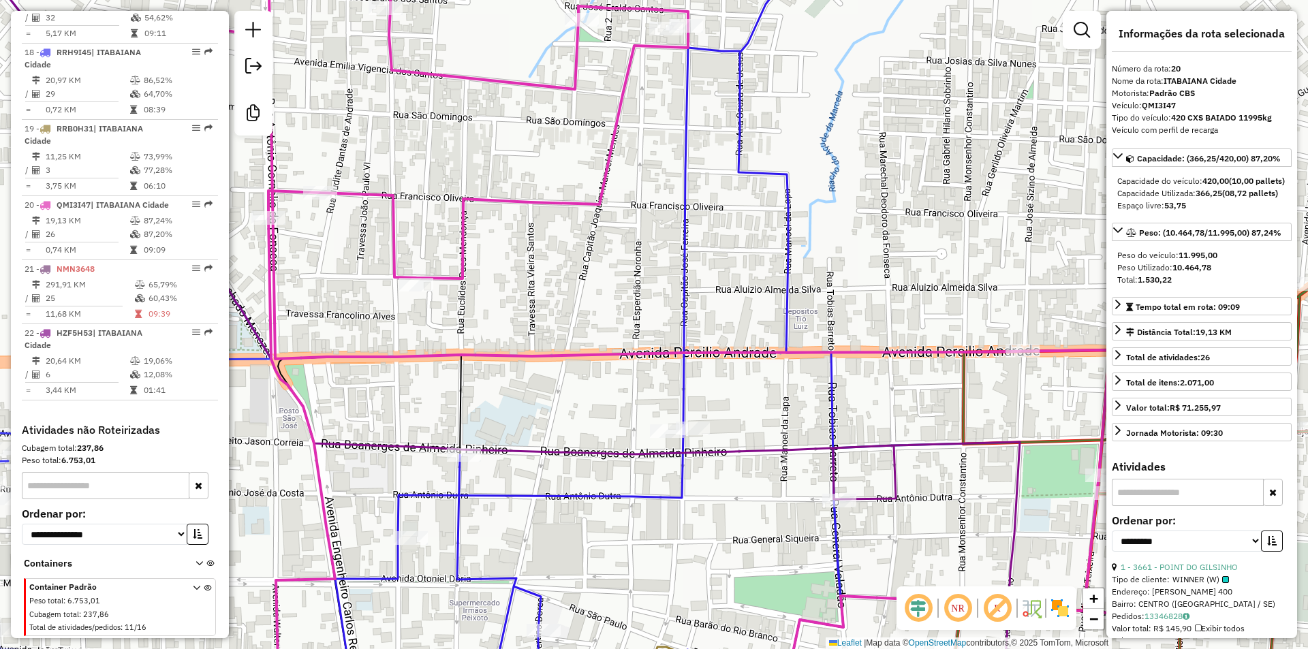
click at [695, 83] on icon at bounding box center [598, 324] width 527 height 779
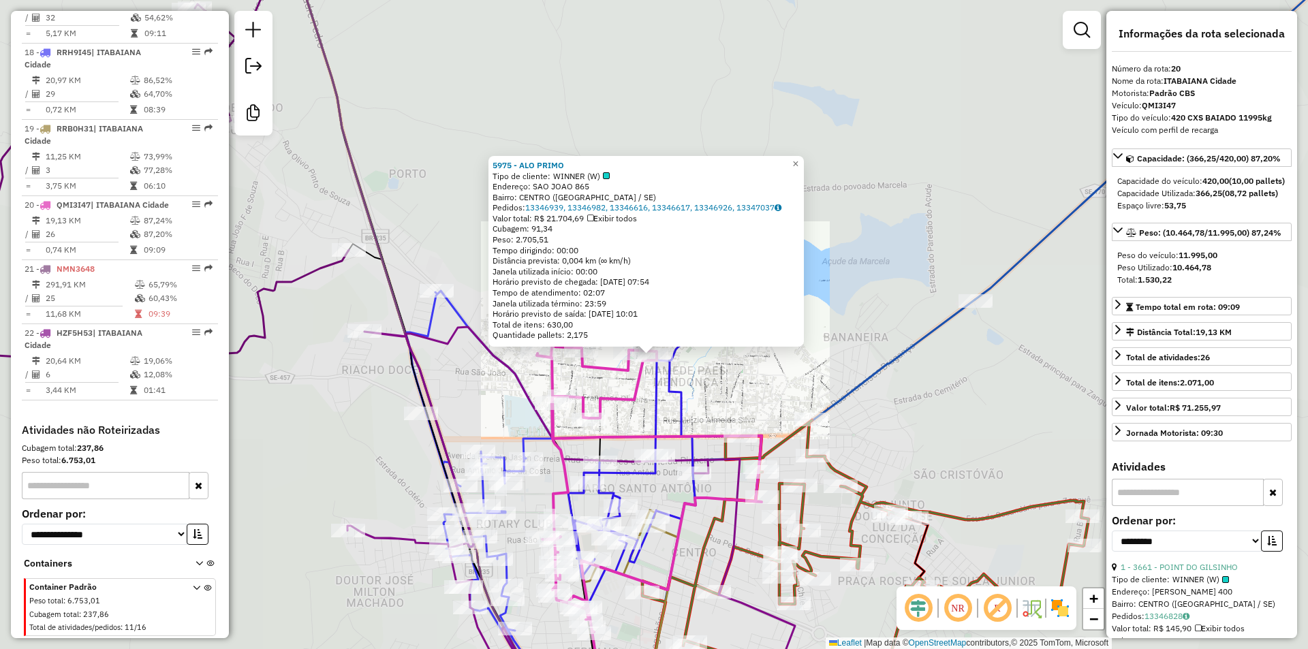
click at [665, 405] on icon at bounding box center [646, 400] width 157 height 354
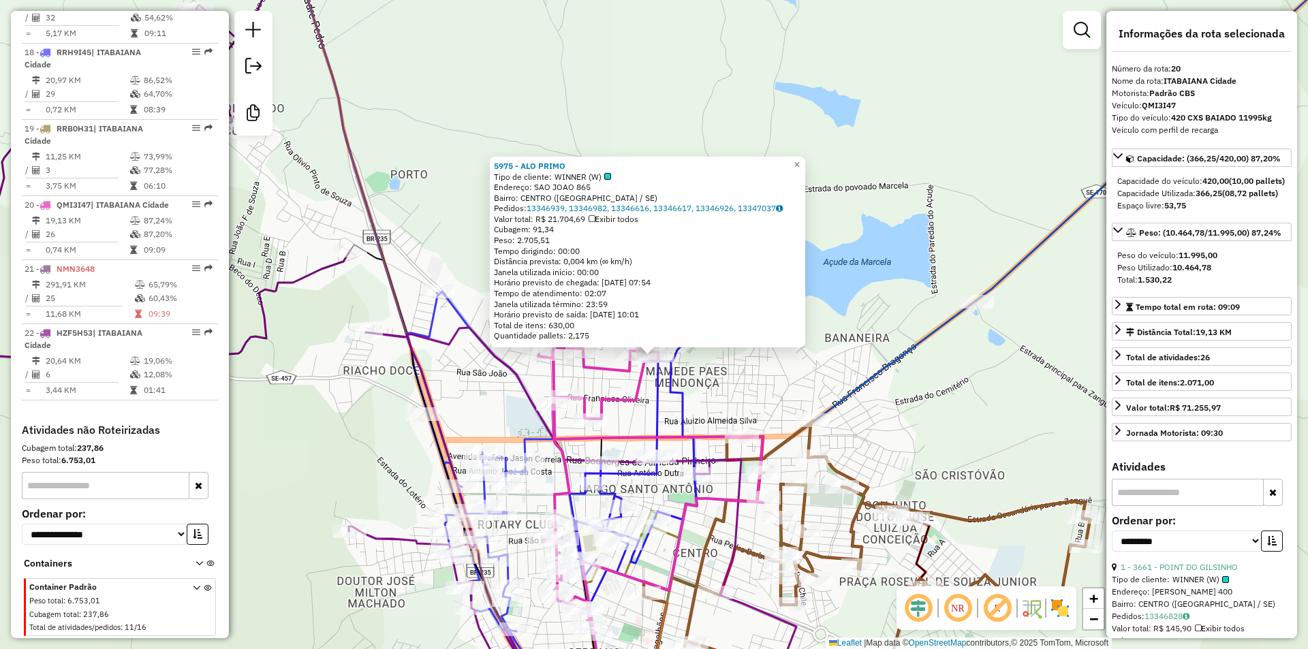
drag, startPoint x: 720, startPoint y: 193, endPoint x: 722, endPoint y: 163, distance: 29.4
click at [722, 165] on div "5975 - ALO PRIMO Tipo de cliente: WINNER (W) Endereço: SAO JOAO 865 Bairro: CEN…" at bounding box center [654, 324] width 1308 height 649
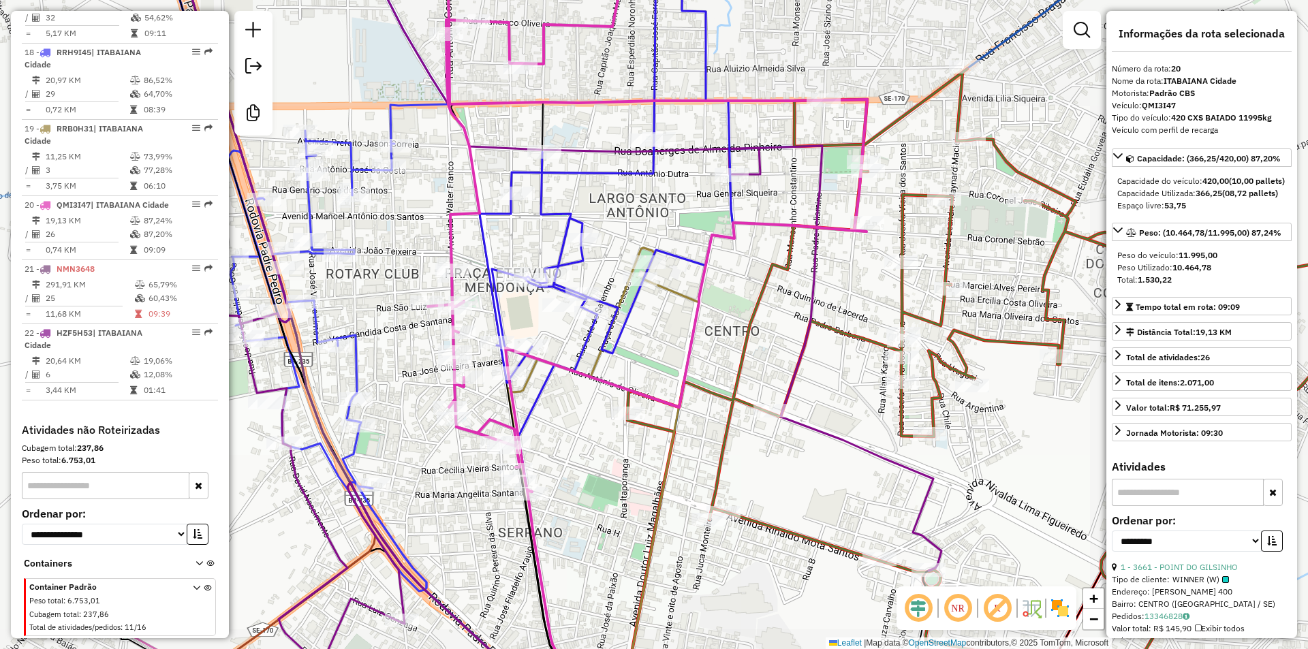
drag, startPoint x: 580, startPoint y: 440, endPoint x: 580, endPoint y: 379, distance: 61.3
click at [580, 379] on div "5975 - ALO PRIMO Tipo de cliente: WINNER (W) Endereço: SAO JOAO 865 Bairro: CEN…" at bounding box center [654, 324] width 1308 height 649
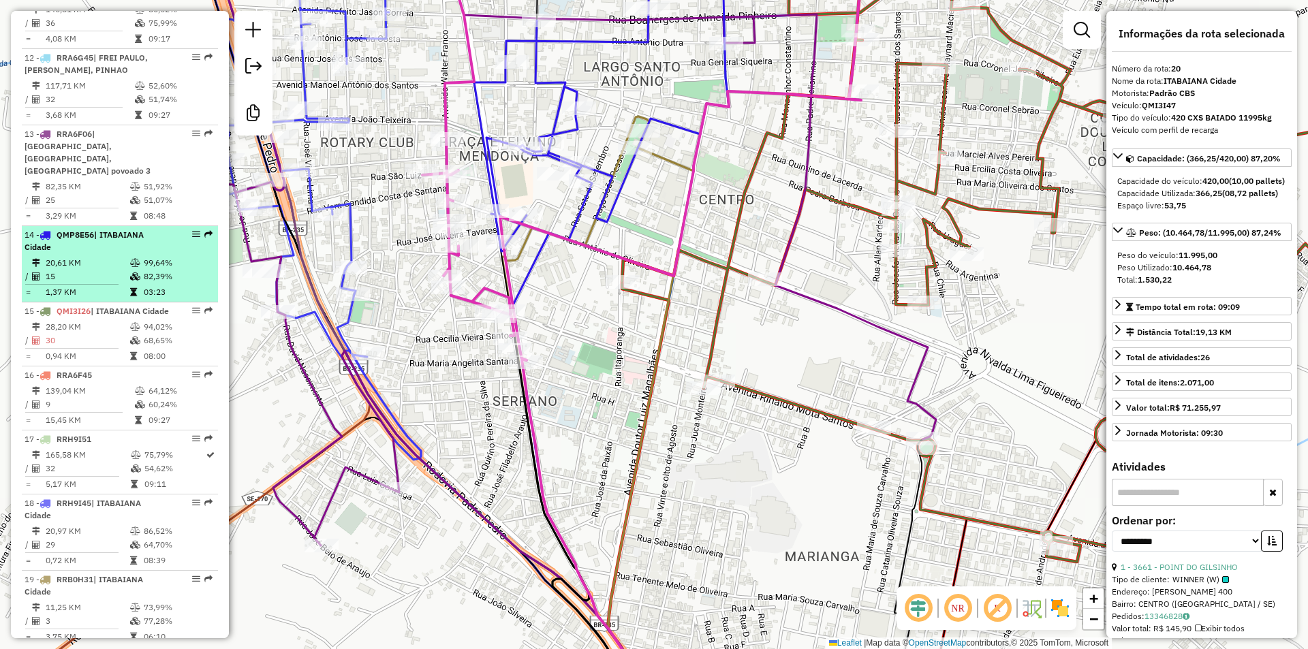
scroll to position [1255, 0]
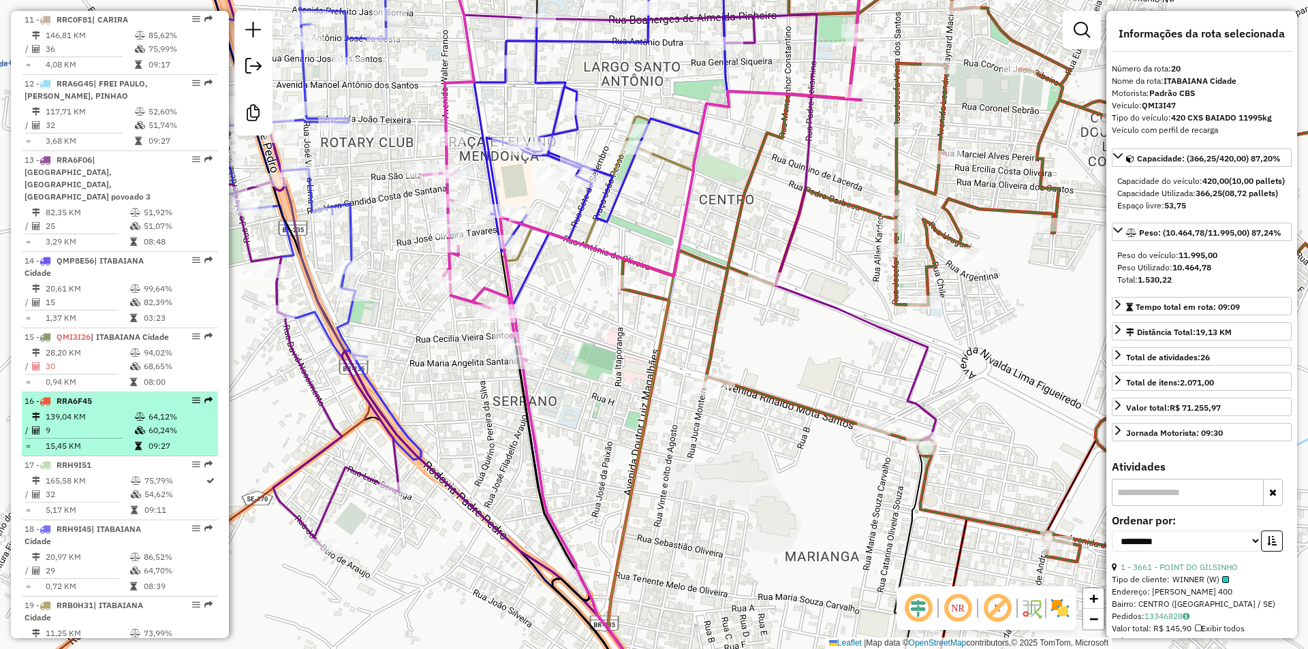
click at [127, 440] on td "15,45 KM" at bounding box center [89, 446] width 89 height 14
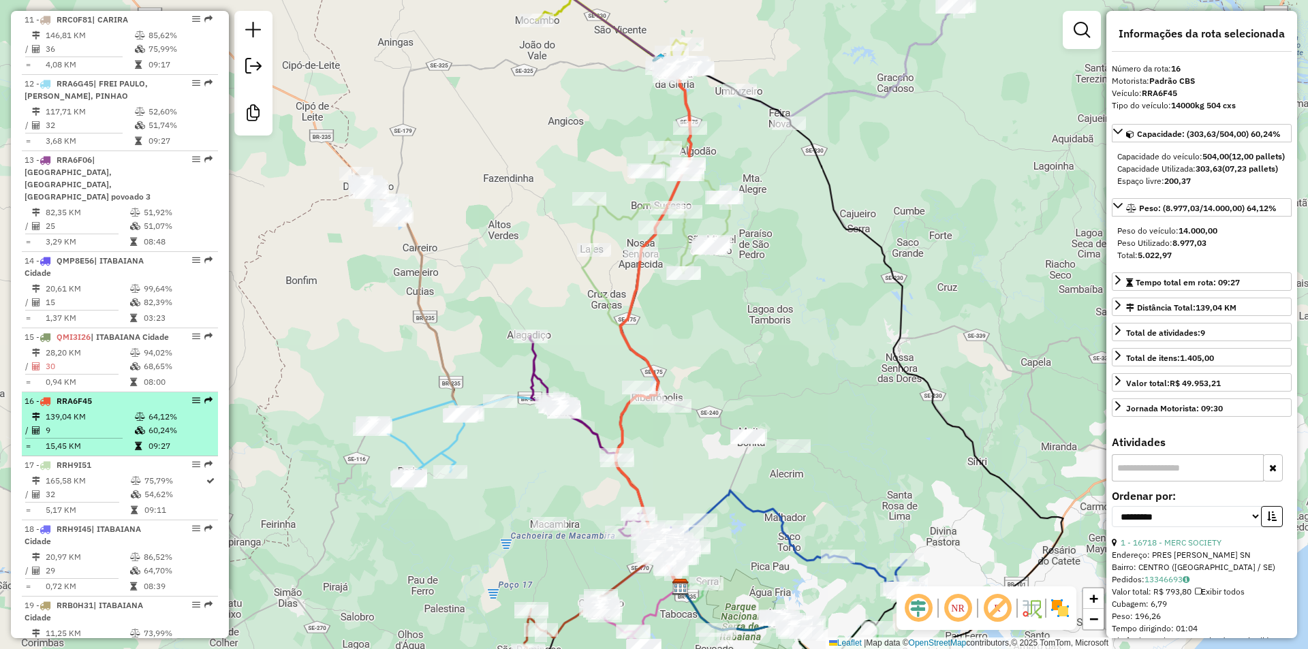
click at [130, 424] on td "9" at bounding box center [89, 431] width 89 height 14
